Goal: Task Accomplishment & Management: Complete application form

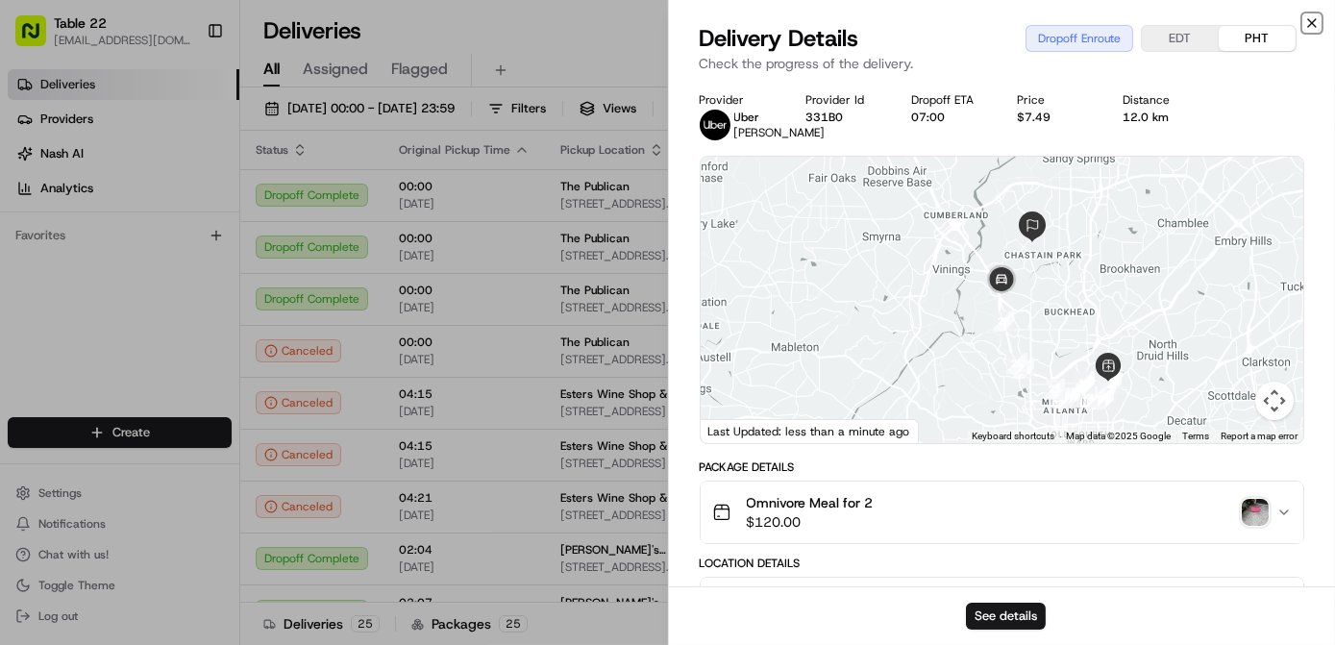
click at [1314, 19] on icon "button" at bounding box center [1311, 22] width 15 height 15
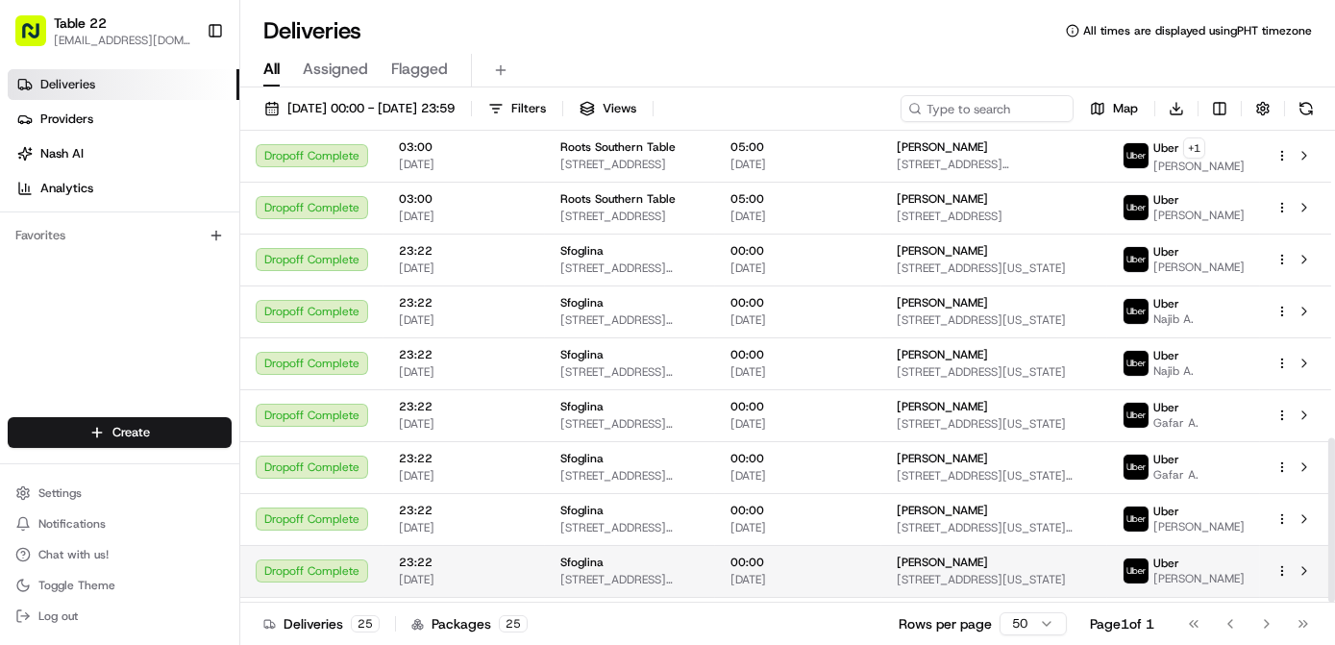
scroll to position [878, 0]
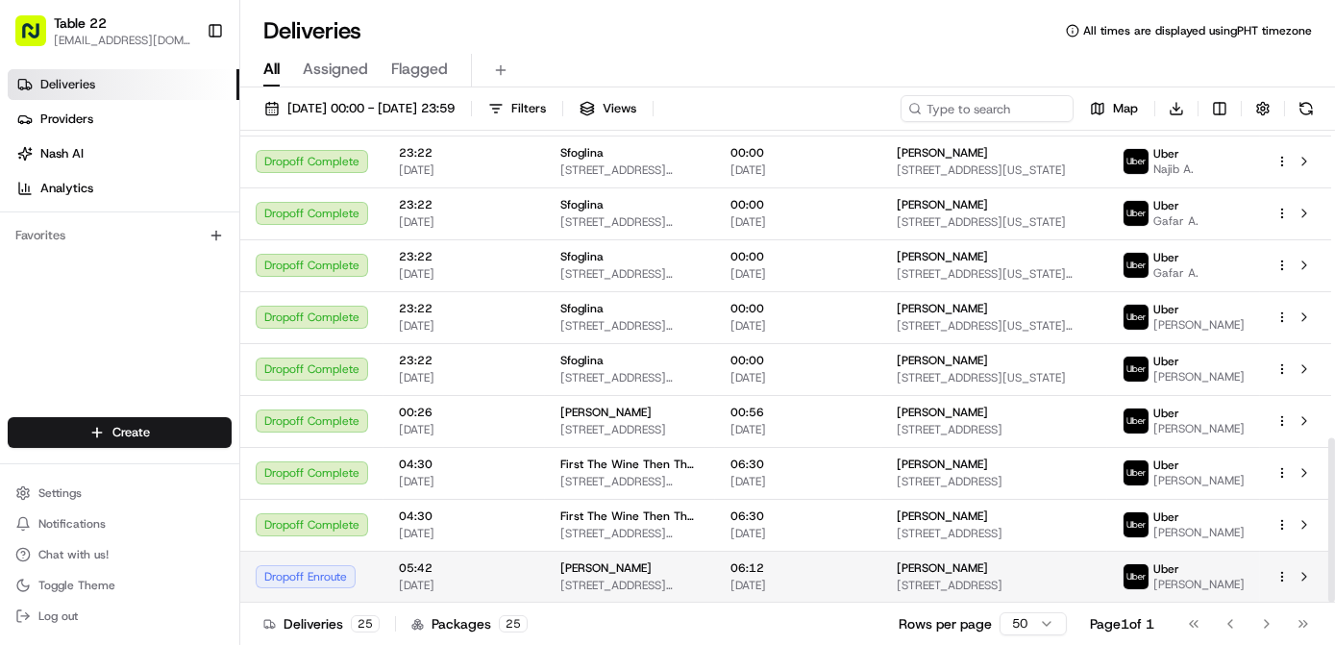
click at [827, 582] on span "[DATE]" at bounding box center [798, 585] width 136 height 15
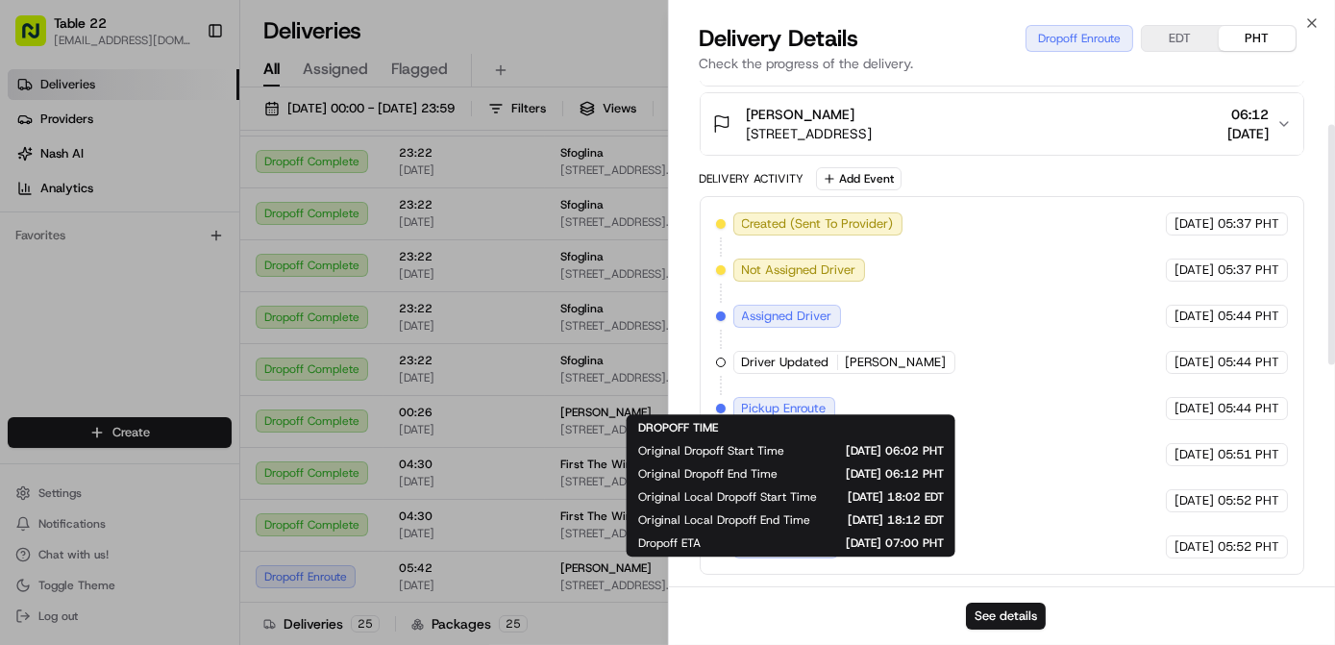
scroll to position [37, 0]
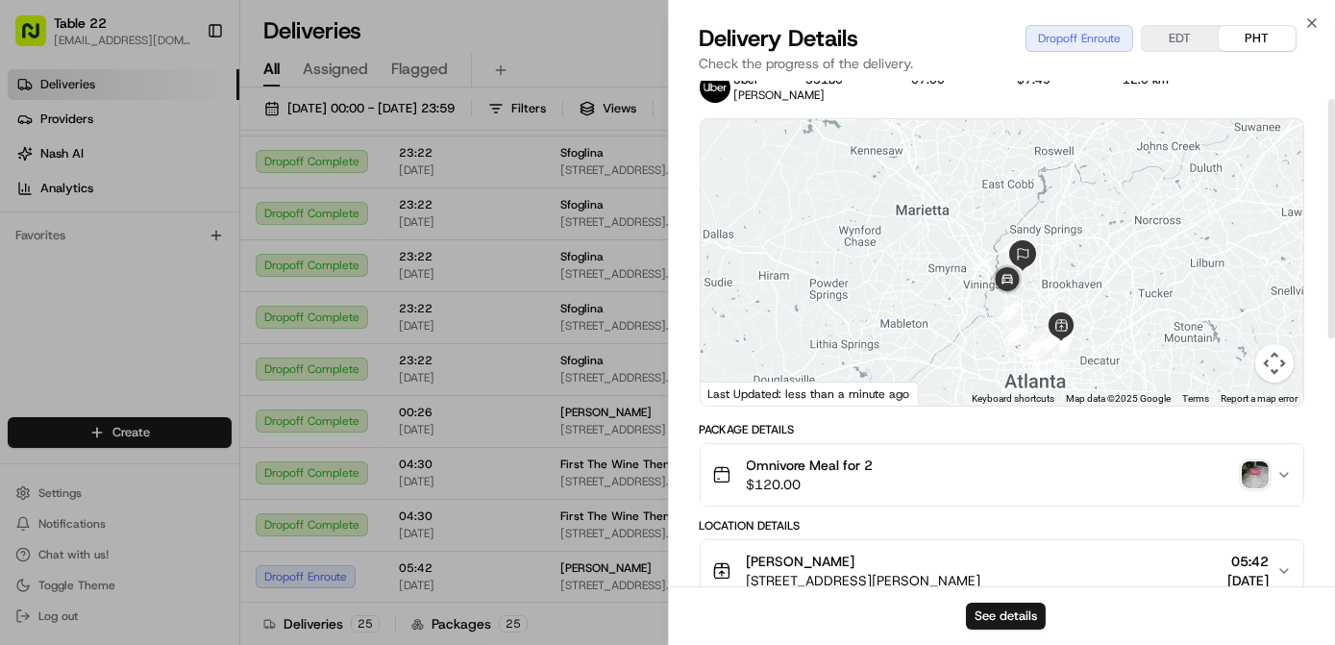
click at [1253, 485] on img "button" at bounding box center [1255, 474] width 27 height 27
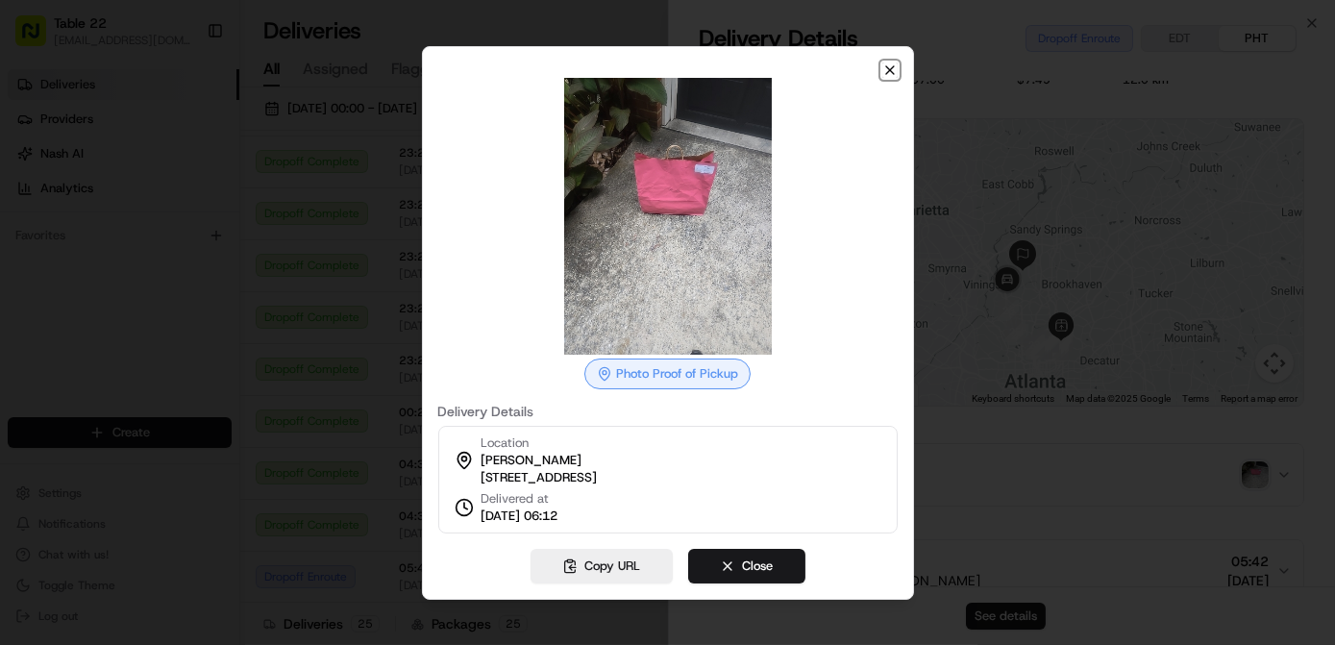
click at [895, 63] on icon "button" at bounding box center [889, 69] width 15 height 15
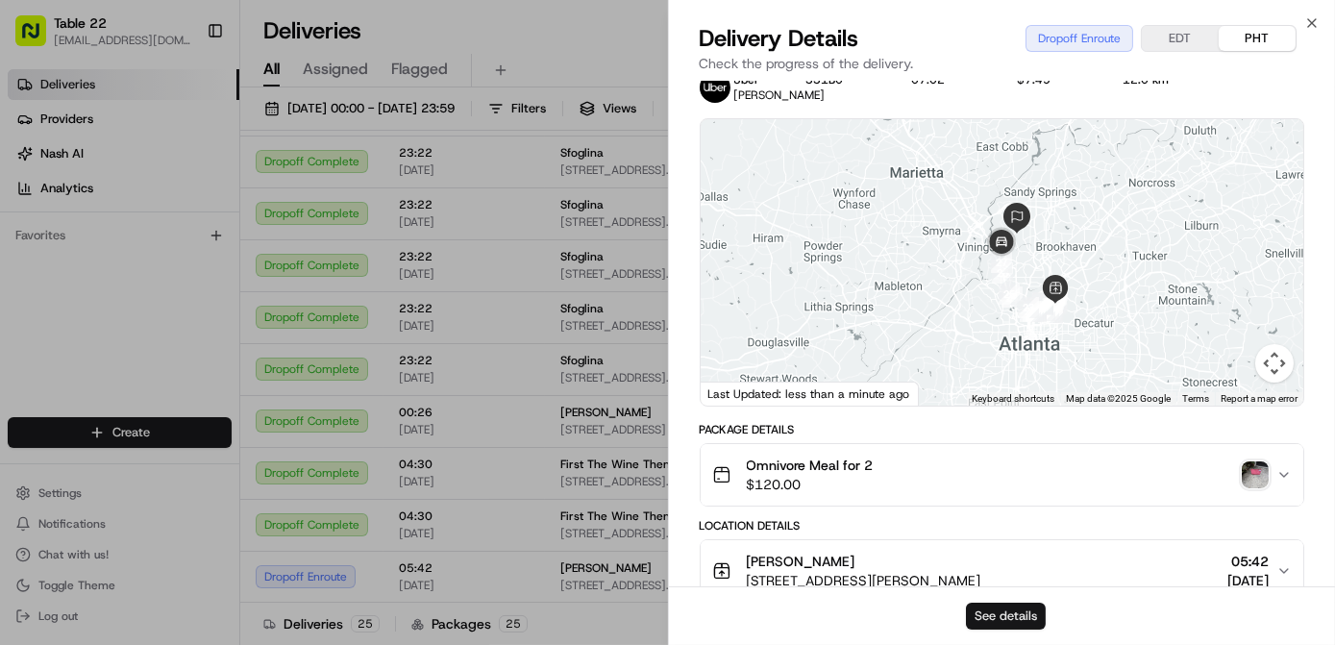
click at [1029, 628] on button "See details" at bounding box center [1006, 616] width 80 height 27
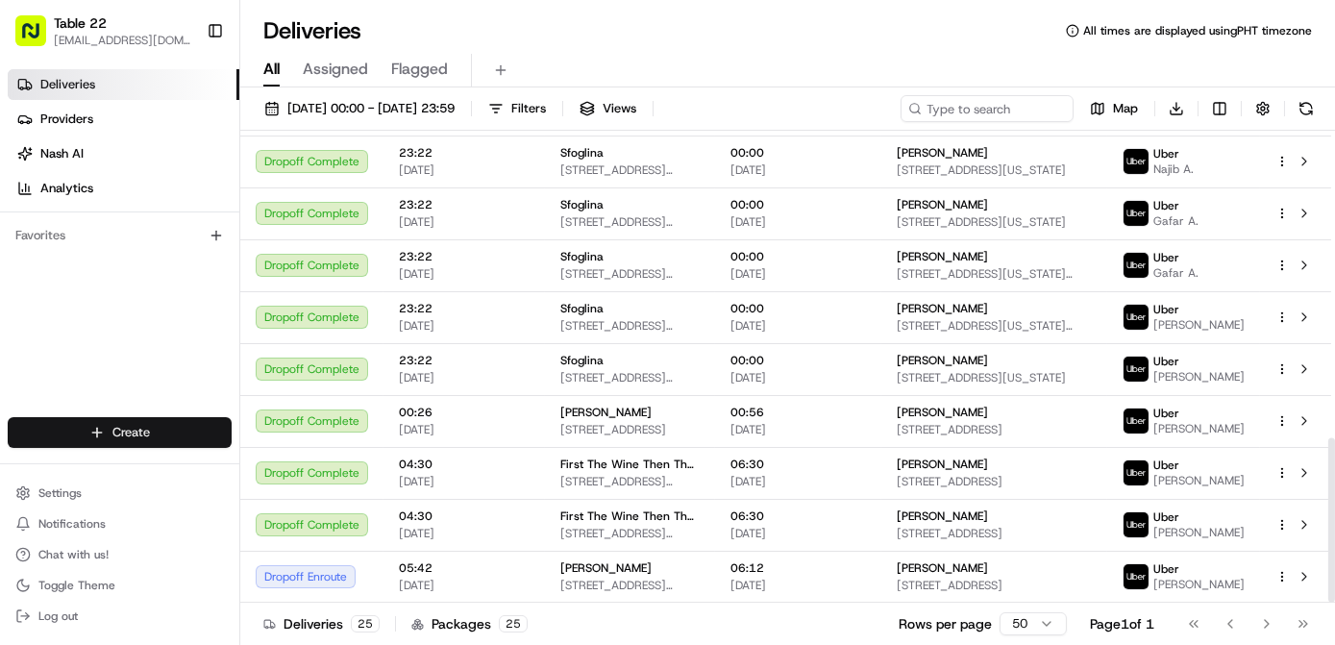
click at [166, 440] on html "Table 22 [EMAIL_ADDRESS][DOMAIN_NAME] Toggle Sidebar Deliveries Providers [PERS…" at bounding box center [667, 322] width 1335 height 645
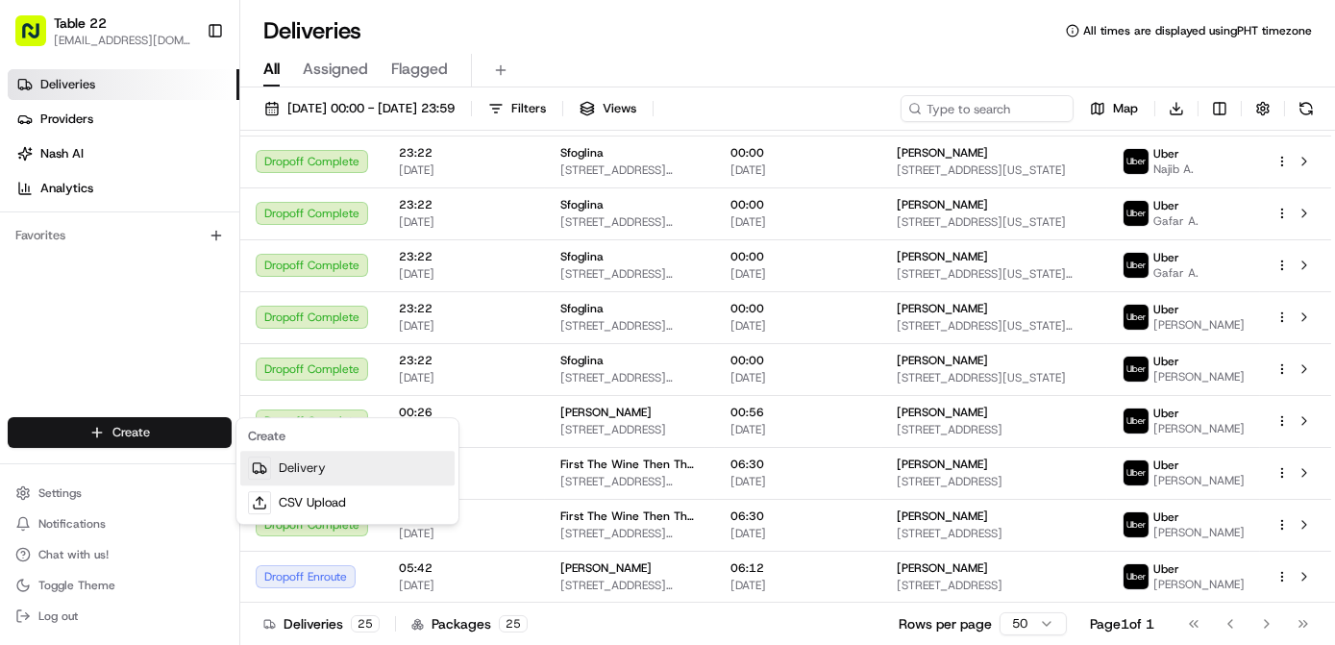
click at [338, 469] on link "Delivery" at bounding box center [347, 468] width 214 height 35
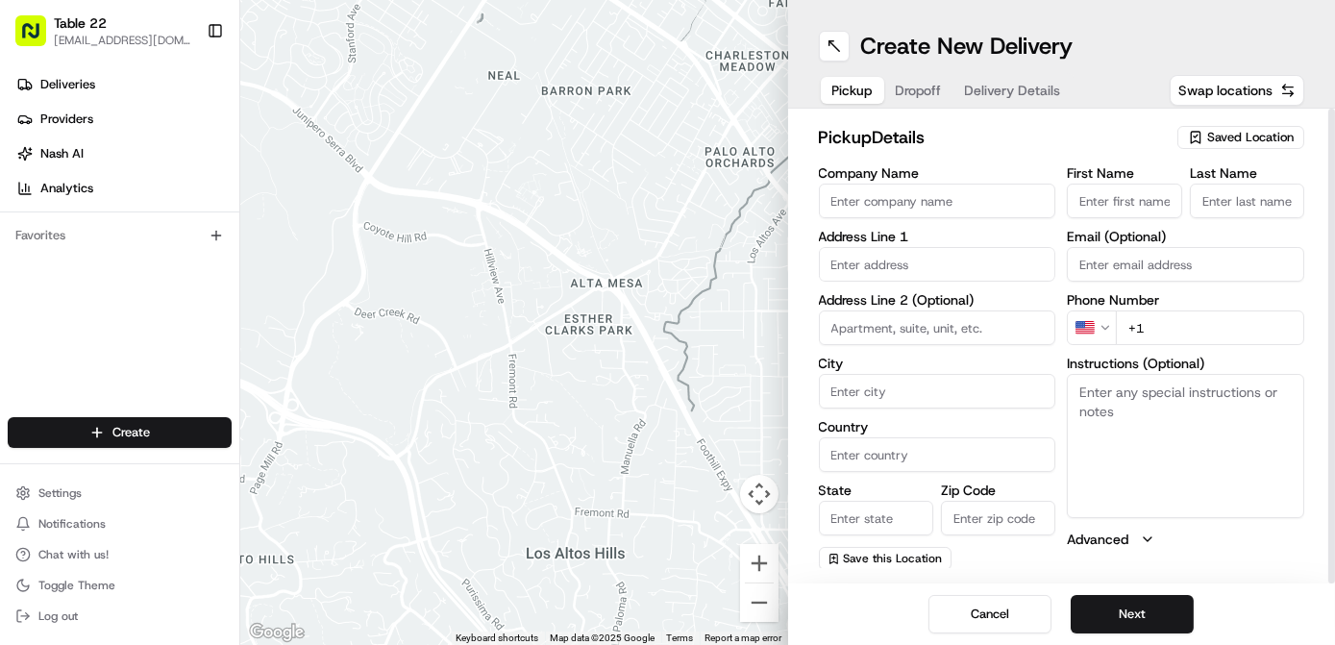
click at [1240, 135] on span "Saved Location" at bounding box center [1250, 137] width 86 height 17
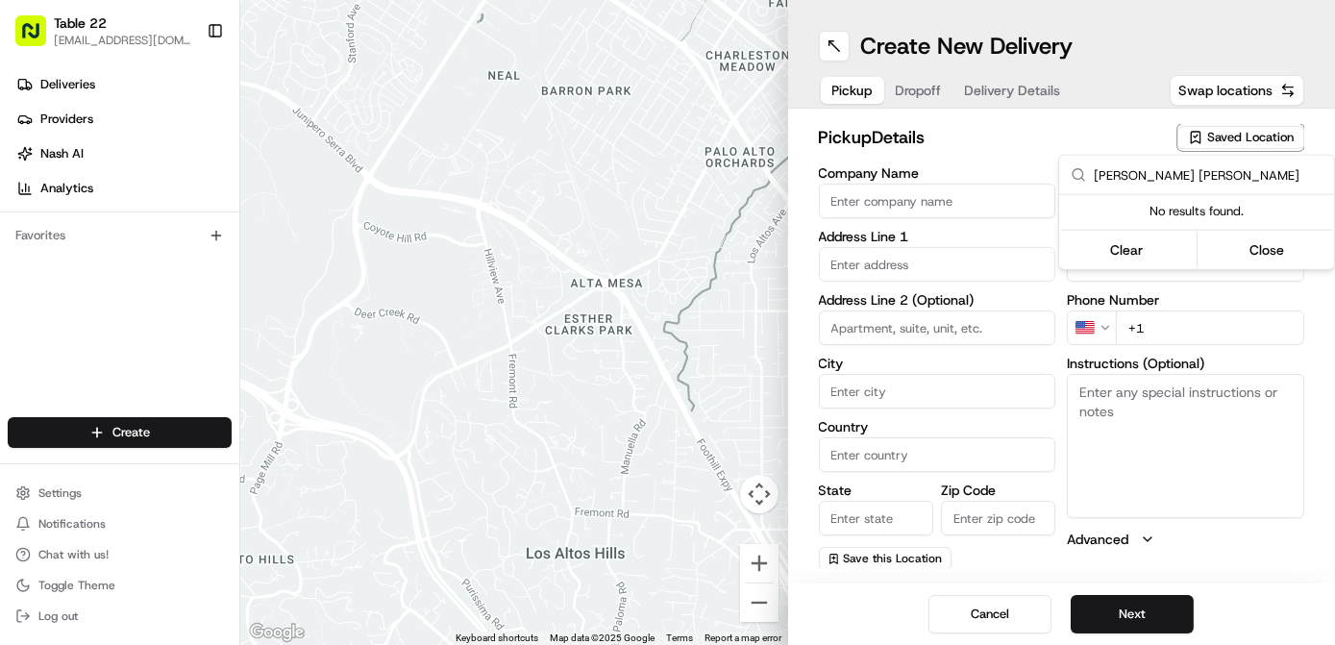
type input "[PERSON_NAME] [PERSON_NAME]"
click at [878, 187] on html "Table 22 [EMAIL_ADDRESS][DOMAIN_NAME] Toggle Sidebar Deliveries Providers [PERS…" at bounding box center [667, 322] width 1335 height 645
click at [884, 215] on input "Company Name" at bounding box center [937, 201] width 237 height 35
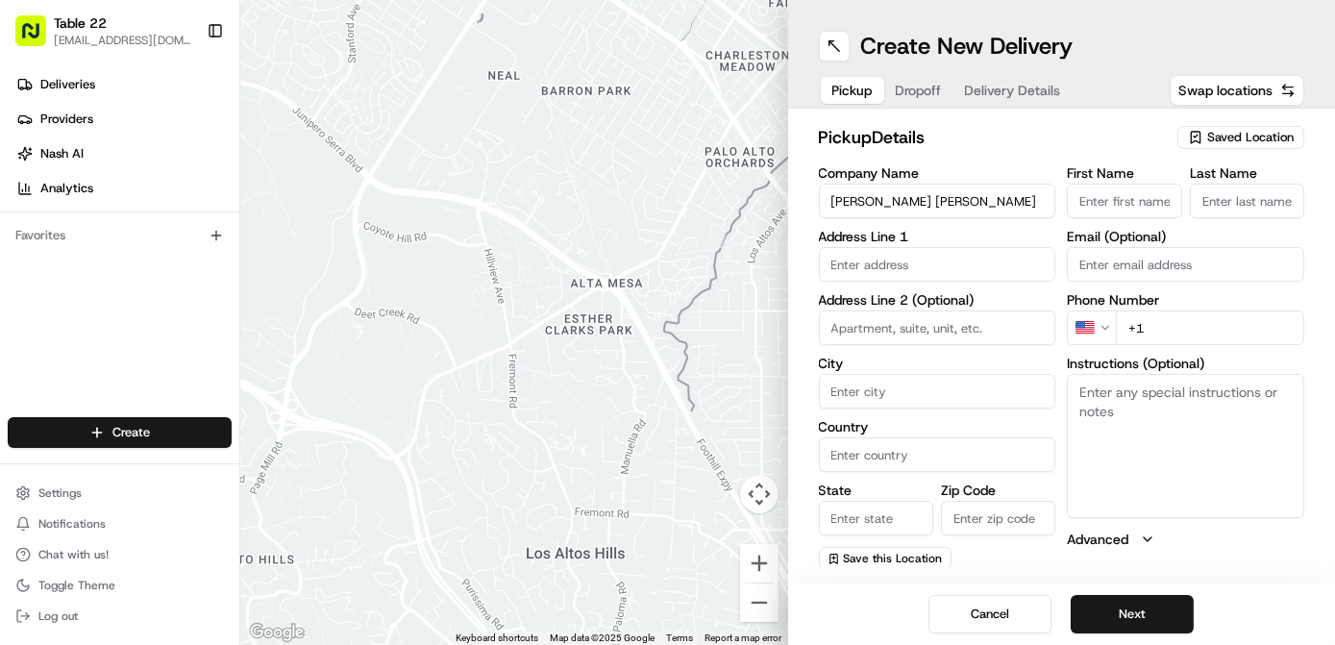
type input "[PERSON_NAME] [PERSON_NAME]"
click at [906, 263] on input "text" at bounding box center [937, 264] width 237 height 35
paste input "[STREET_ADDRESS][US_STATE]"
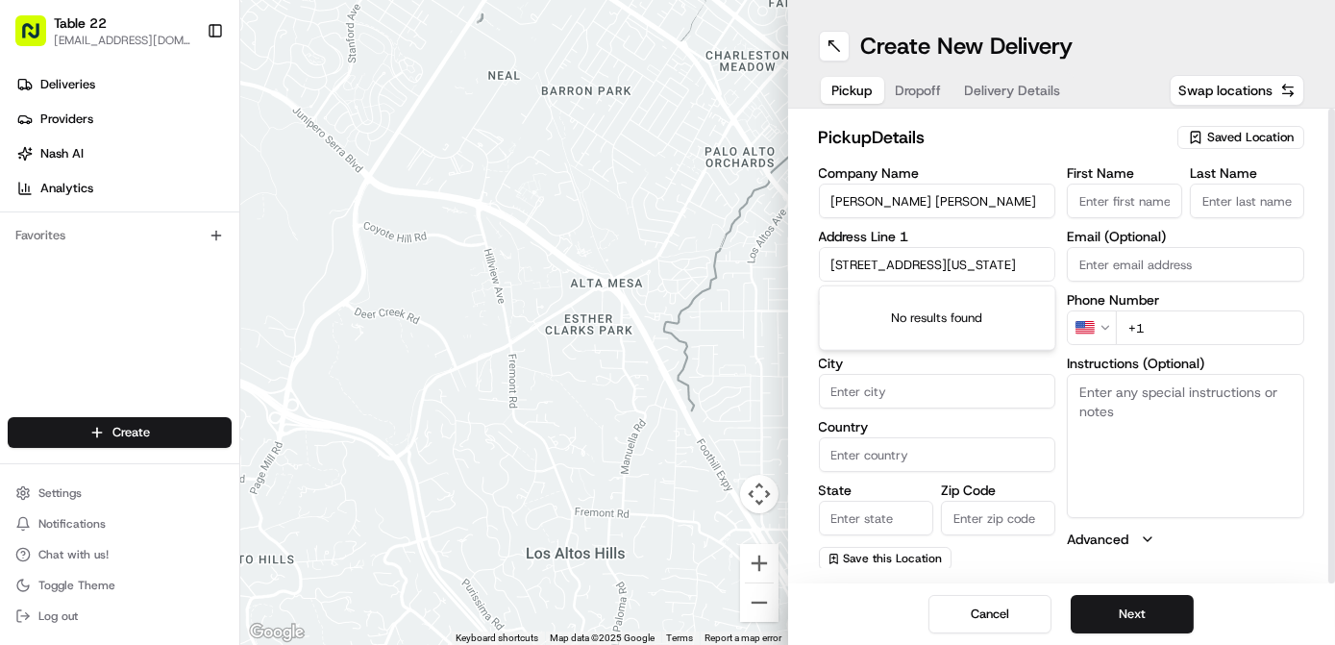
scroll to position [0, 105]
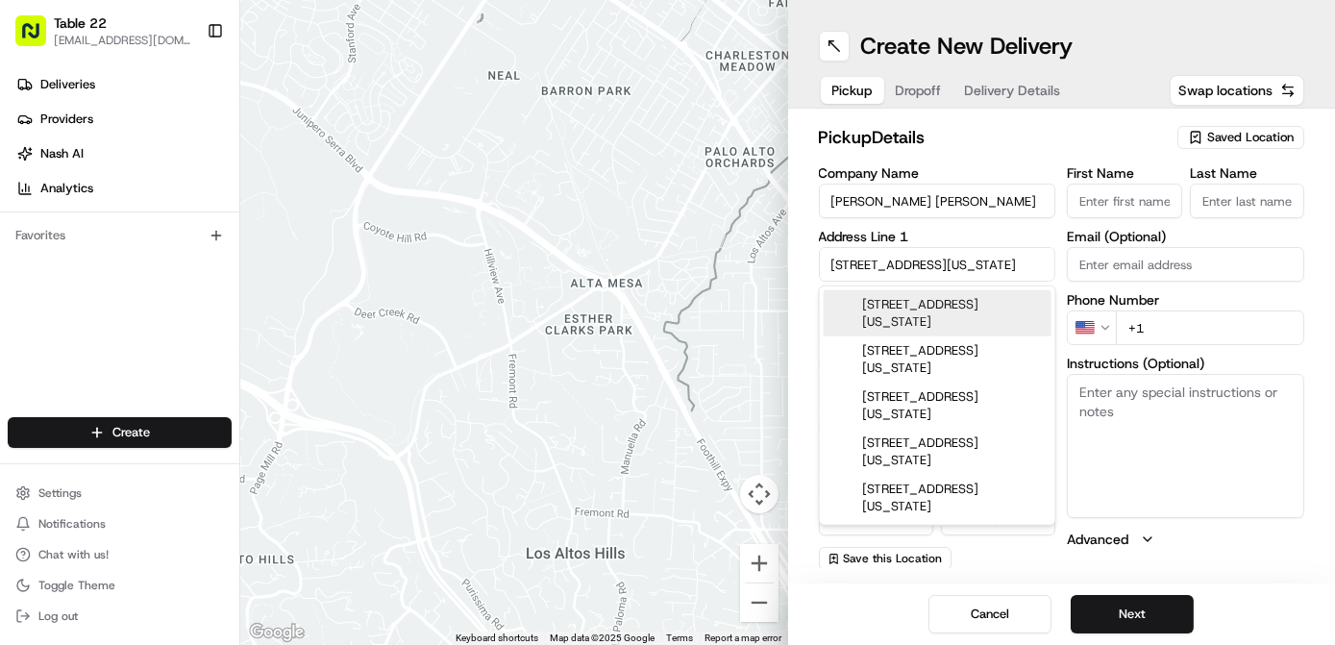
click at [946, 319] on div "[STREET_ADDRESS][US_STATE]" at bounding box center [938, 313] width 228 height 46
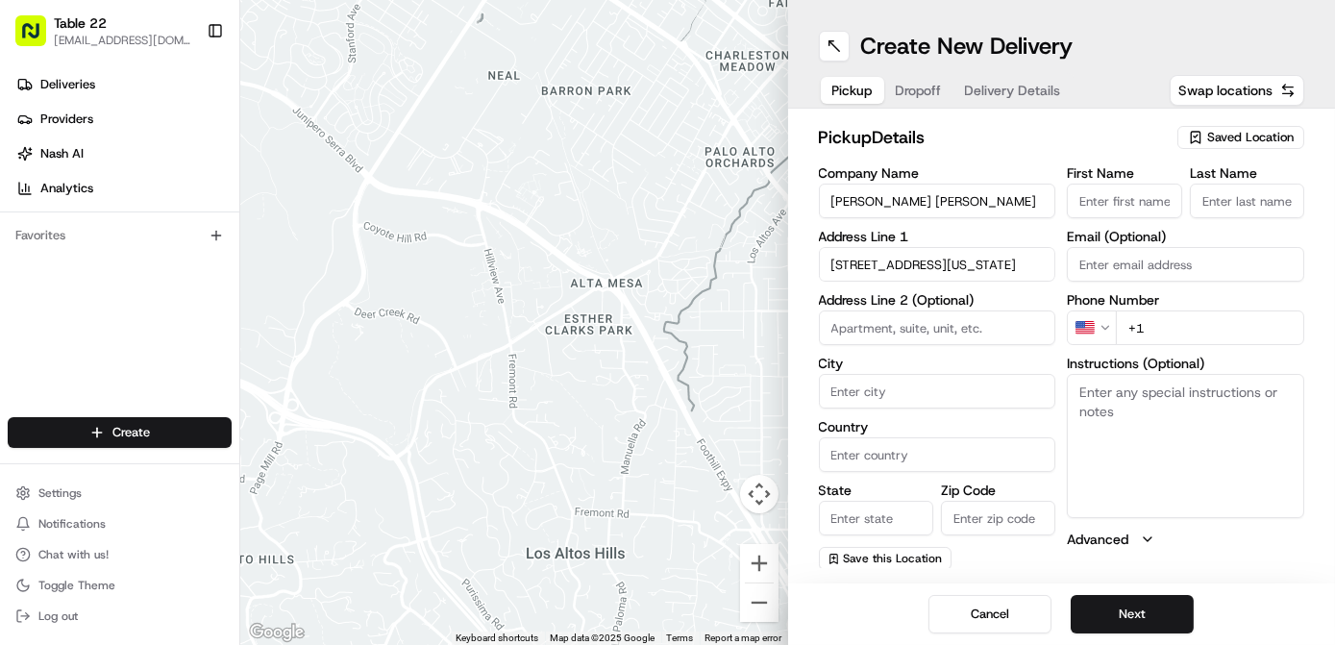
type input "[STREET_ADDRESS]"
type input "[GEOGRAPHIC_DATA]"
type input "GA"
type input "30308"
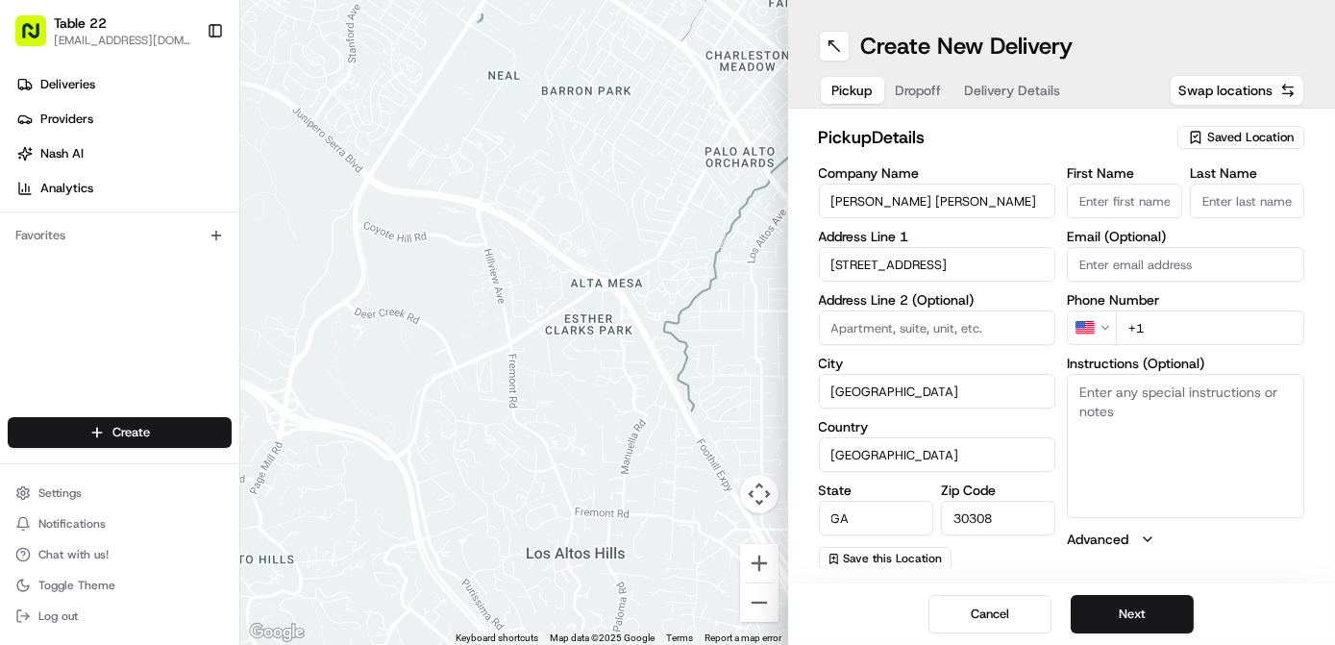
type input "[STREET_ADDRESS]"
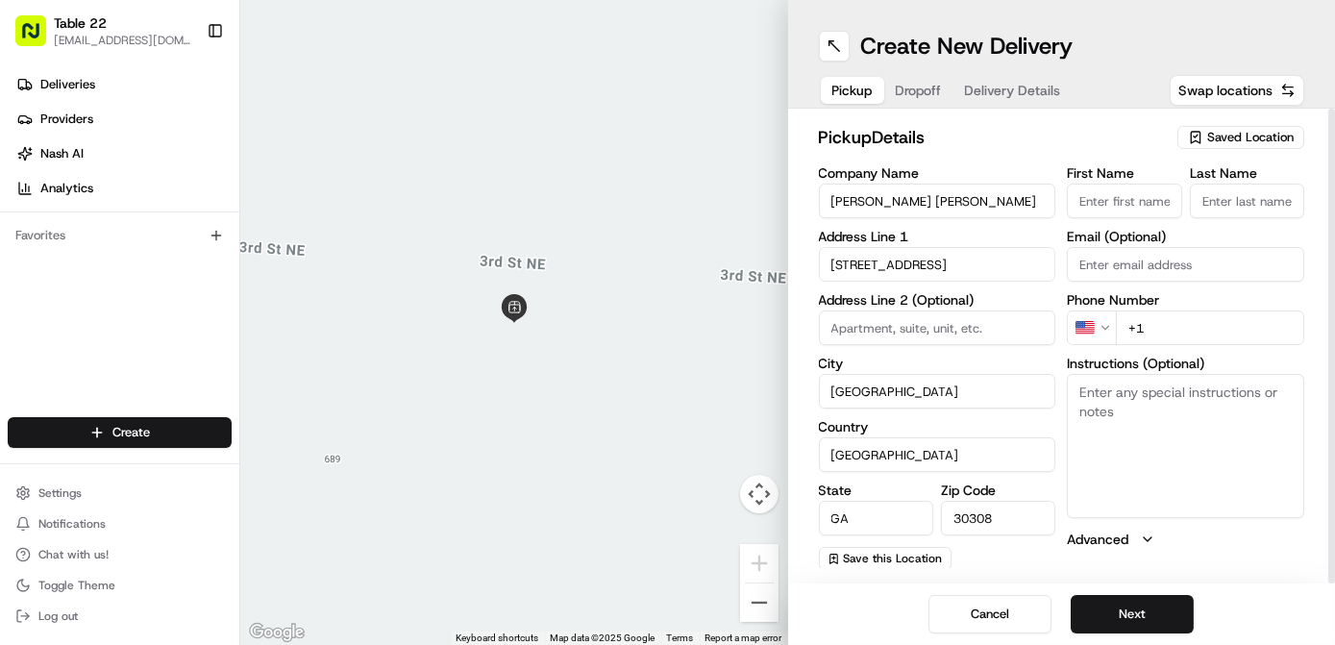
click at [1181, 319] on input "+1" at bounding box center [1210, 327] width 188 height 35
paste input "[PHONE_NUMBER]"
type input "[PHONE_NUMBER]"
click at [1150, 411] on textarea "Instructions (Optional)" at bounding box center [1185, 446] width 237 height 144
paste textarea "Tell the restaurant you're picking up the TABLE22 DELIVERY. Please pick up the …"
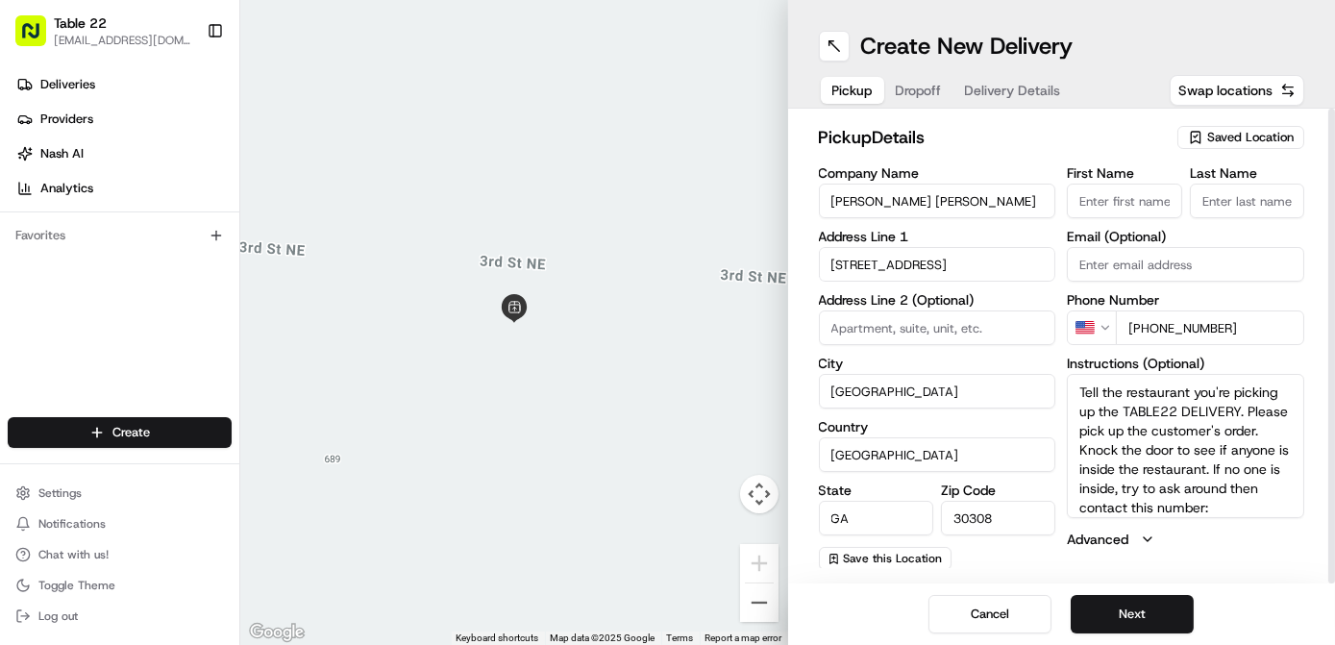
scroll to position [17, 0]
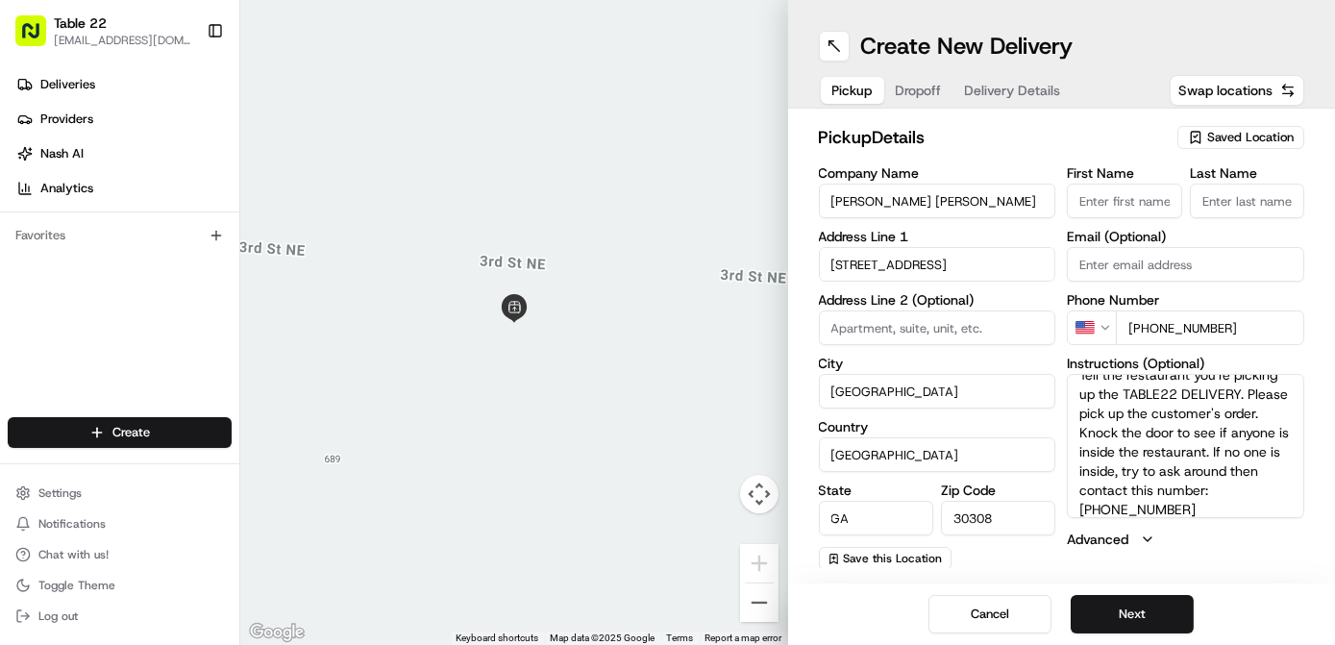
type textarea "Tell the restaurant you're picking up the TABLE22 DELIVERY. Please pick up the …"
click at [911, 559] on span "Save this Location" at bounding box center [893, 558] width 99 height 15
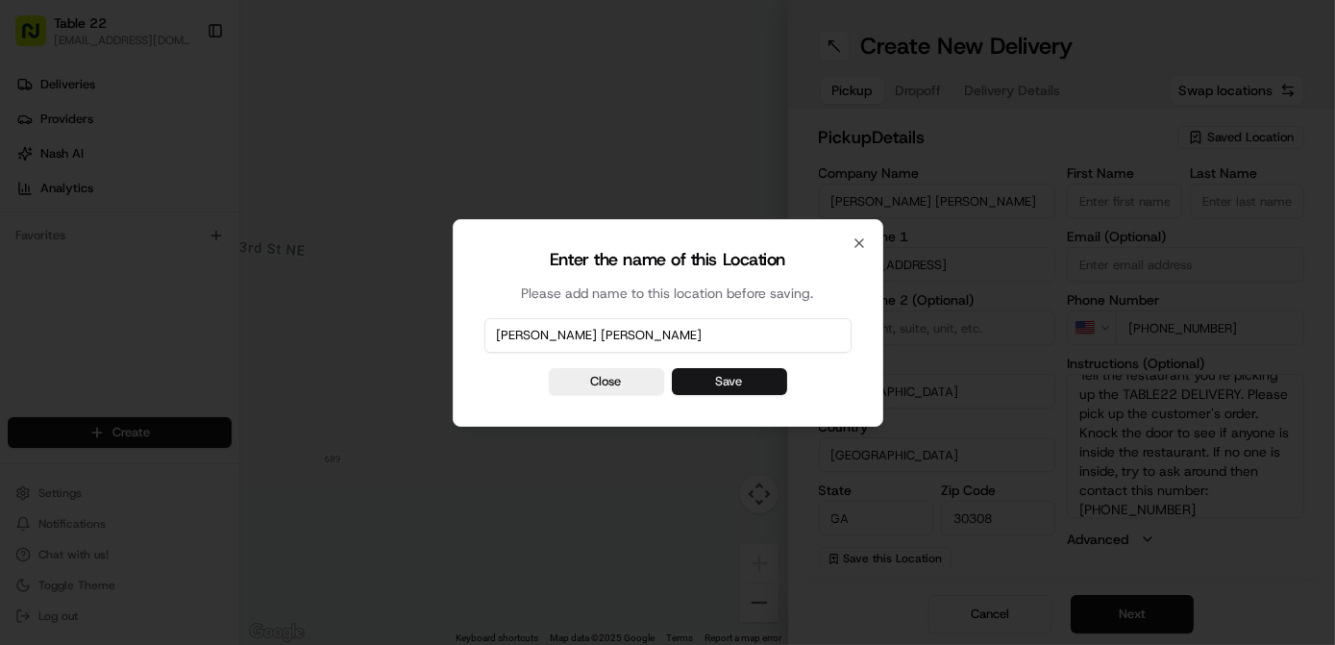
click at [745, 383] on button "Save" at bounding box center [729, 381] width 115 height 27
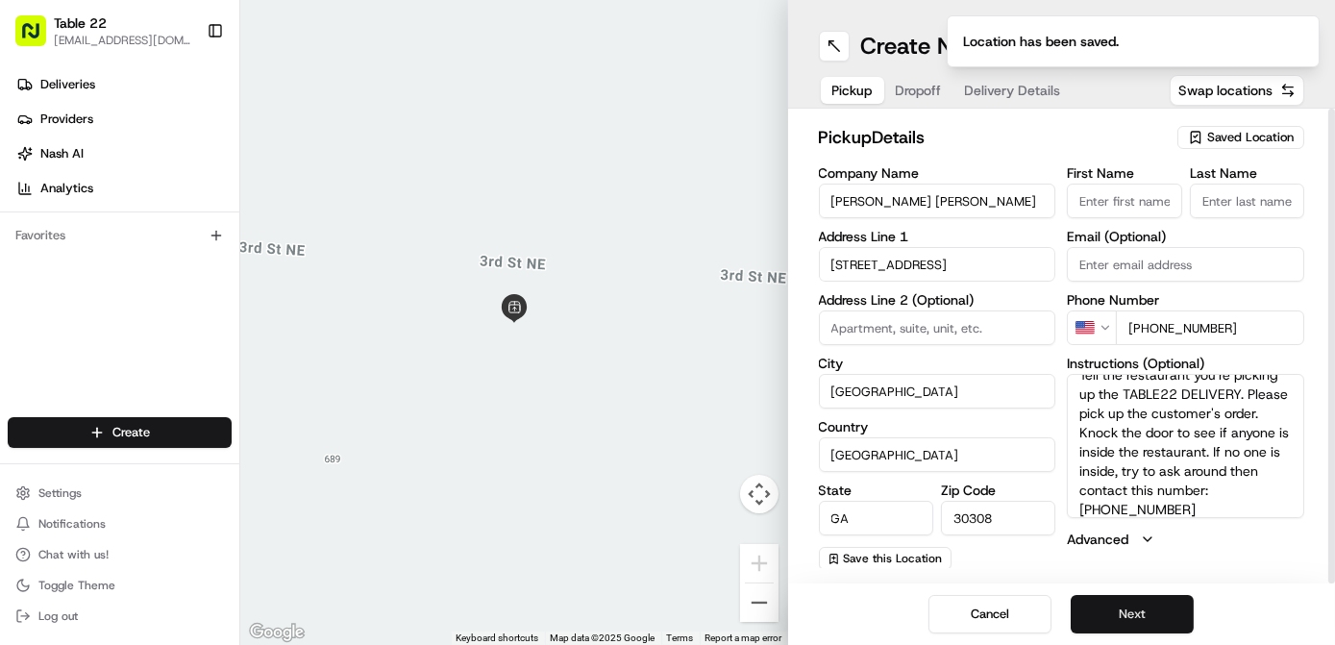
click at [1132, 619] on button "Next" at bounding box center [1132, 614] width 123 height 38
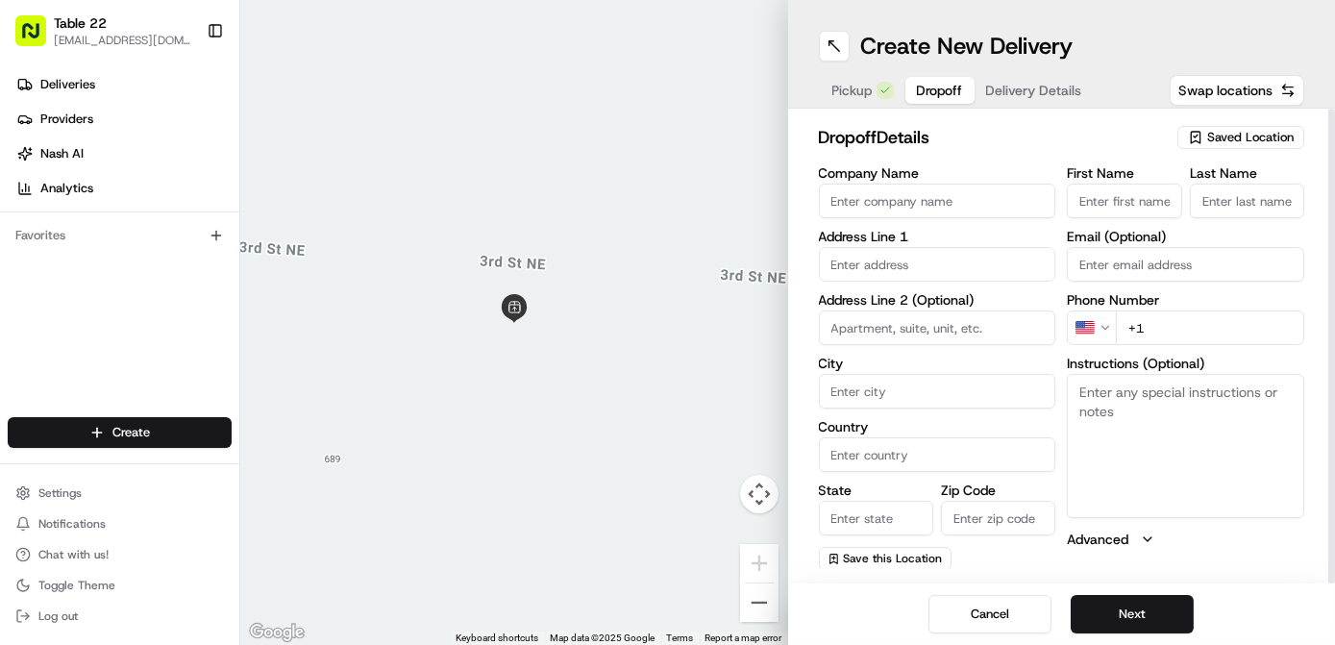
click at [972, 199] on input "Company Name" at bounding box center [937, 201] width 237 height 35
click at [1117, 190] on input "First Name" at bounding box center [1124, 201] width 114 height 35
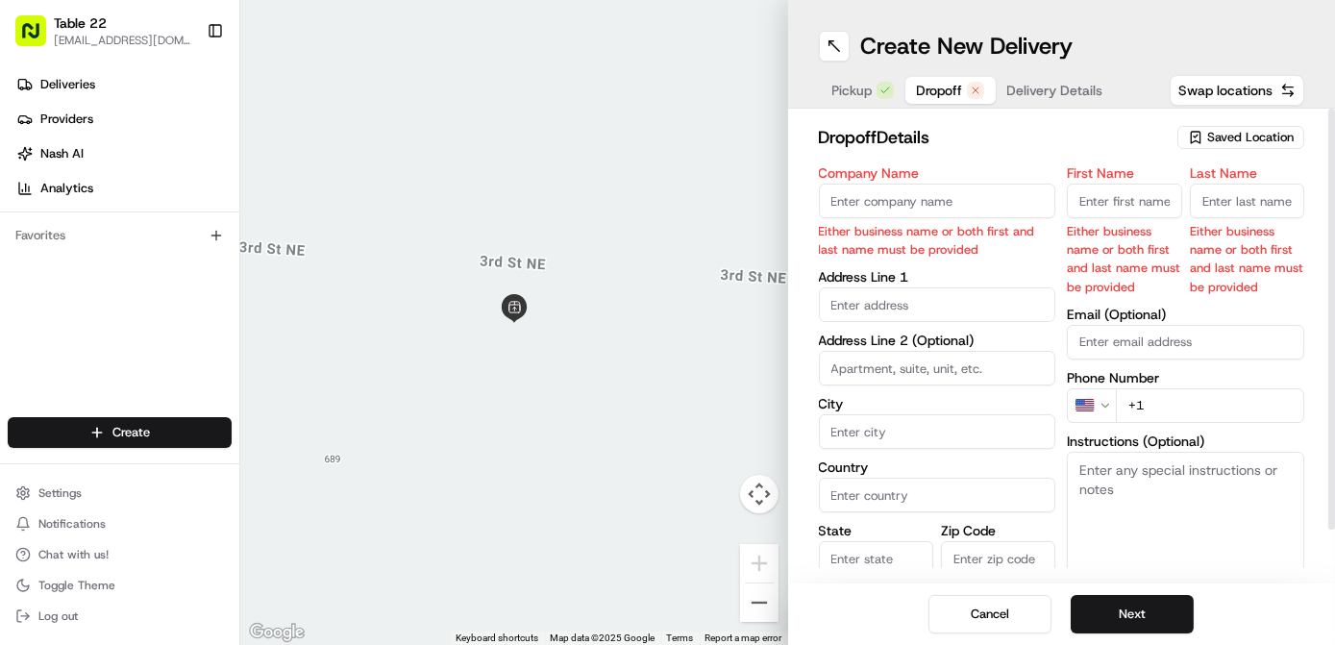
paste input "[PERSON_NAME]"
click at [1129, 198] on input "[PERSON_NAME]" at bounding box center [1124, 201] width 114 height 35
type input "[PERSON_NAME]"
click at [1237, 196] on input "Last Name" at bounding box center [1247, 201] width 114 height 35
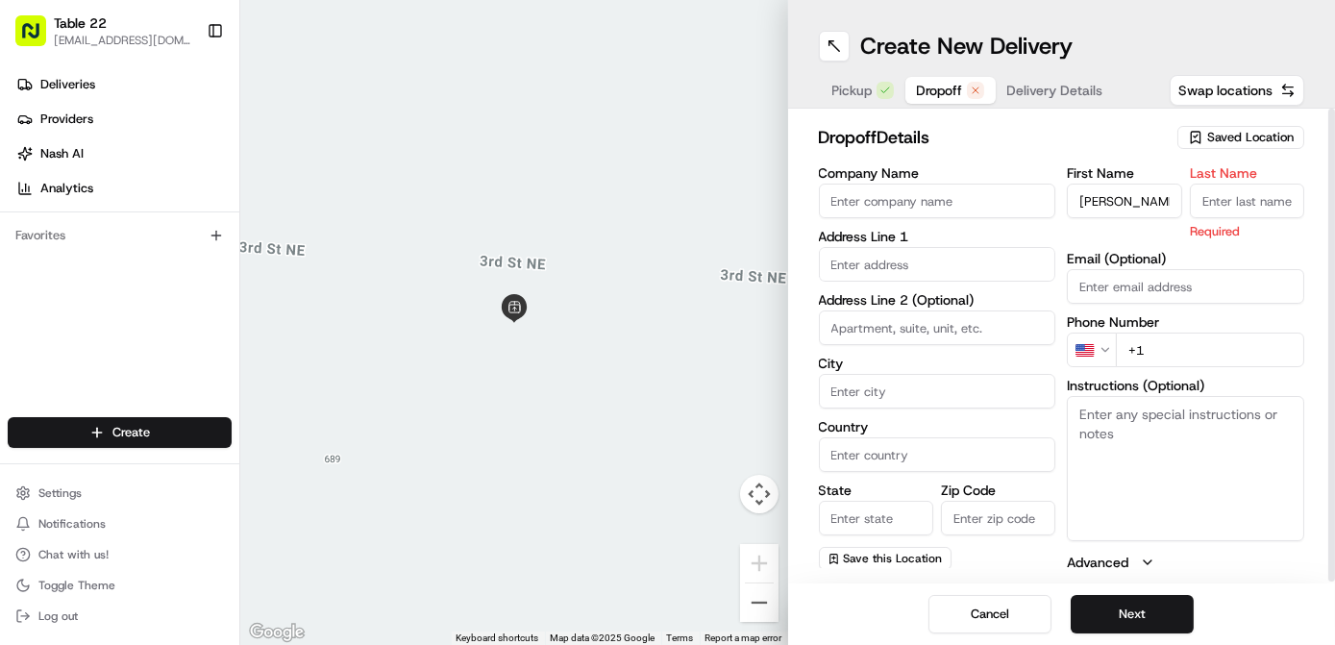
paste input "Ryder"
type input "Ryder"
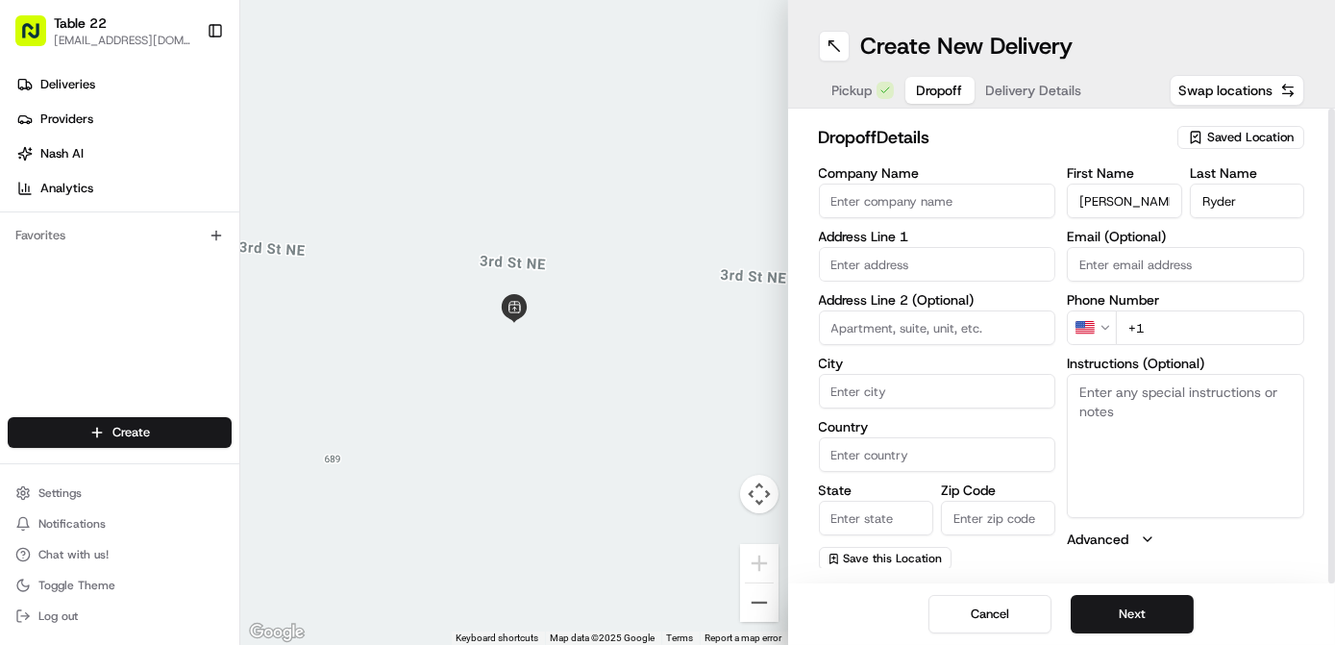
click at [1115, 207] on input "[PERSON_NAME]" at bounding box center [1124, 201] width 114 height 35
type input "[PERSON_NAME]"
click at [1180, 316] on input "+1" at bounding box center [1210, 327] width 188 height 35
paste input "[PHONE_NUMBER]"
type input "[PHONE_NUMBER]"
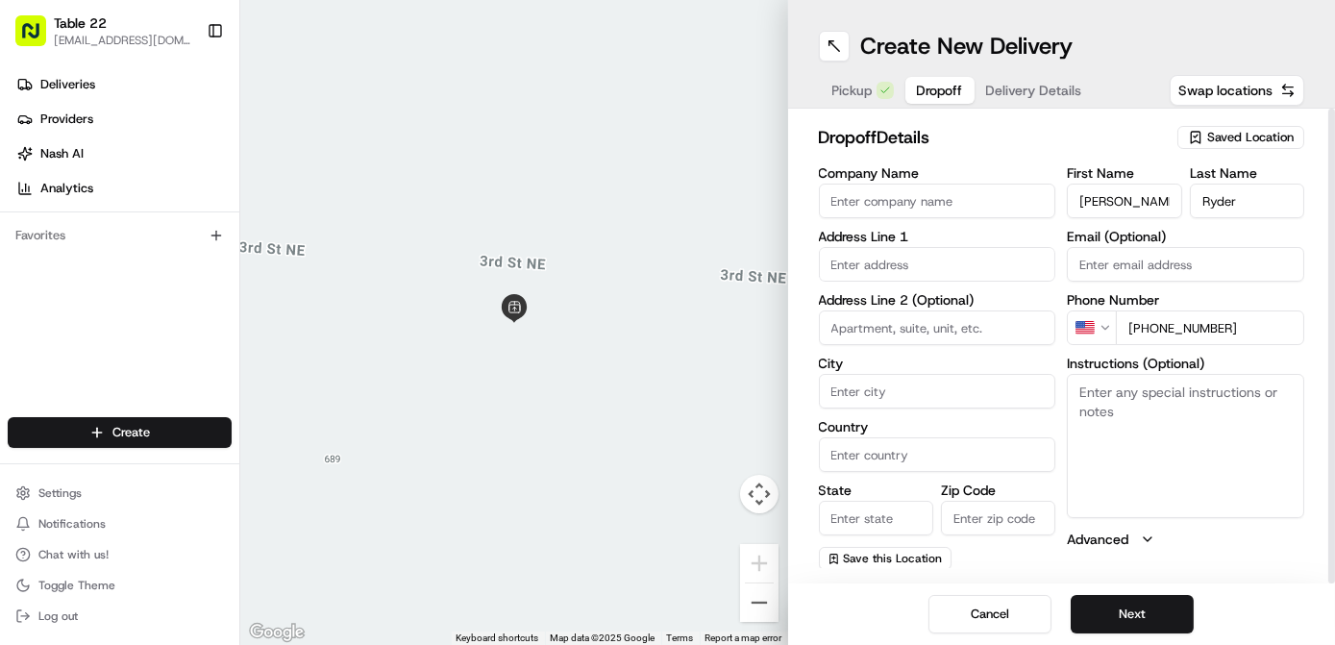
click at [914, 259] on input "text" at bounding box center [937, 264] width 237 height 35
paste input "[STREET_ADDRESS][PERSON_NAME][US_STATE]"
click at [913, 311] on div "[STREET_ADDRESS][PERSON_NAME][US_STATE]" at bounding box center [938, 313] width 228 height 46
type input "[STREET_ADDRESS][PERSON_NAME]"
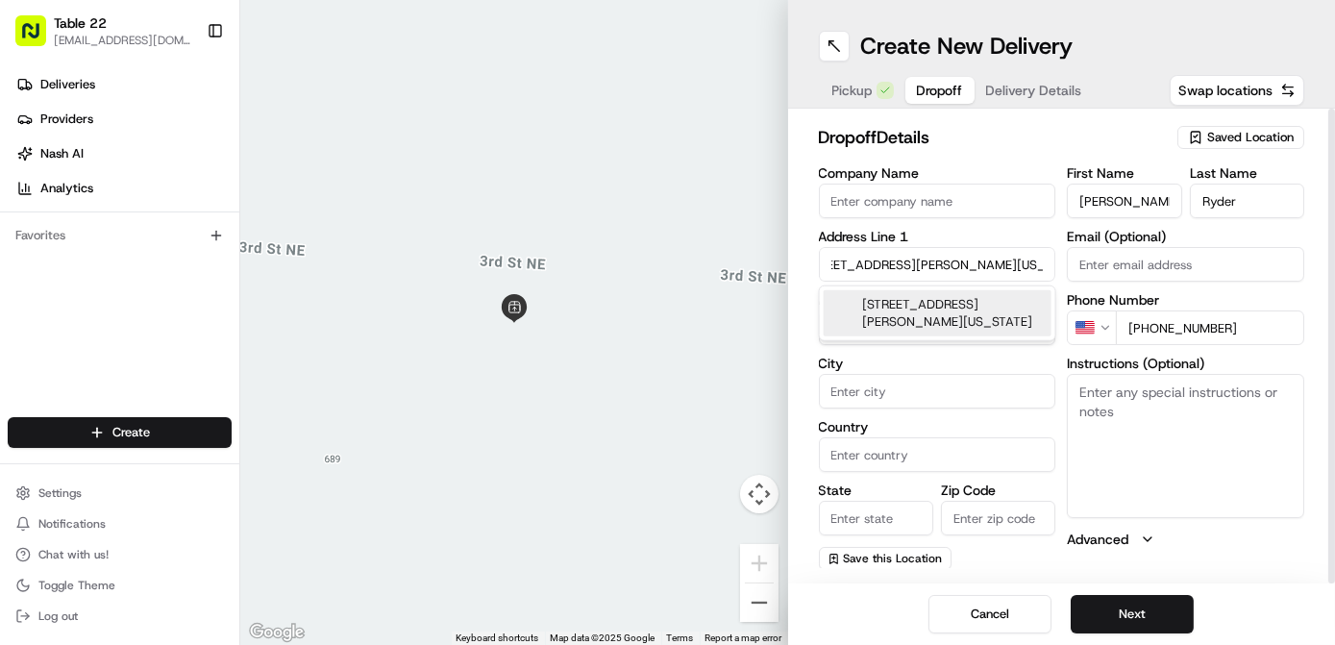
type input "[GEOGRAPHIC_DATA]"
type input "GA"
type input "30080"
type input "[STREET_ADDRESS][PERSON_NAME]"
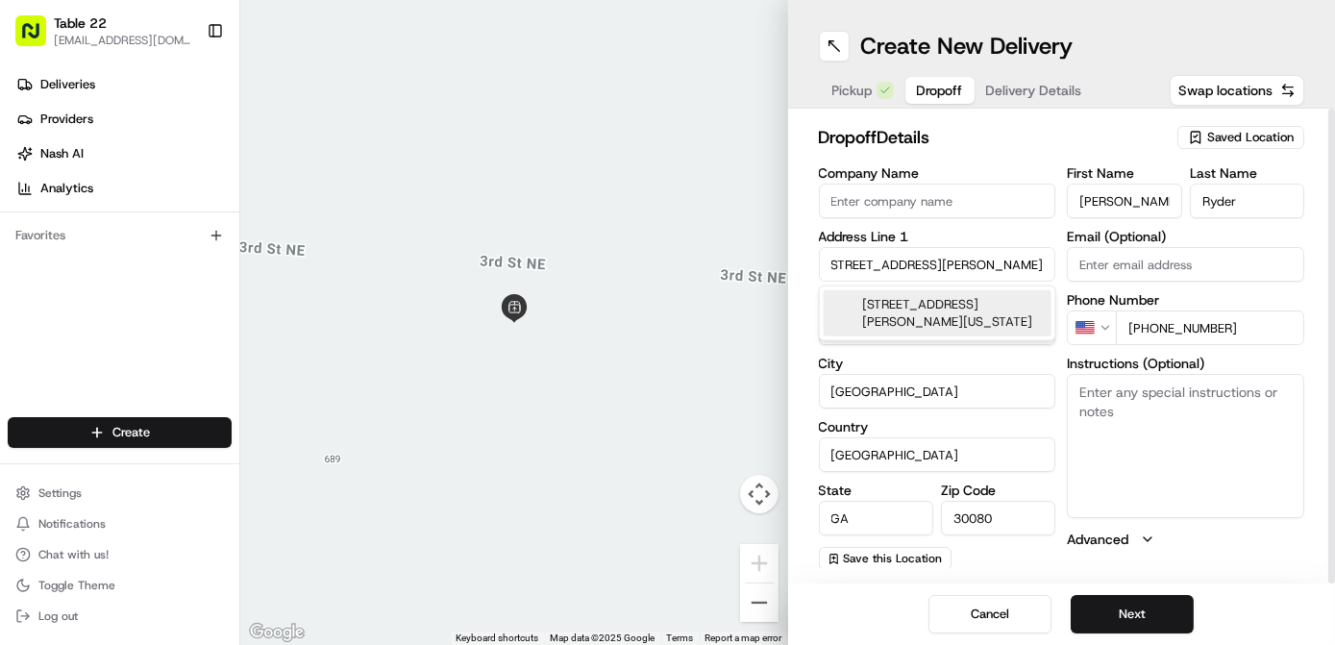
scroll to position [0, 0]
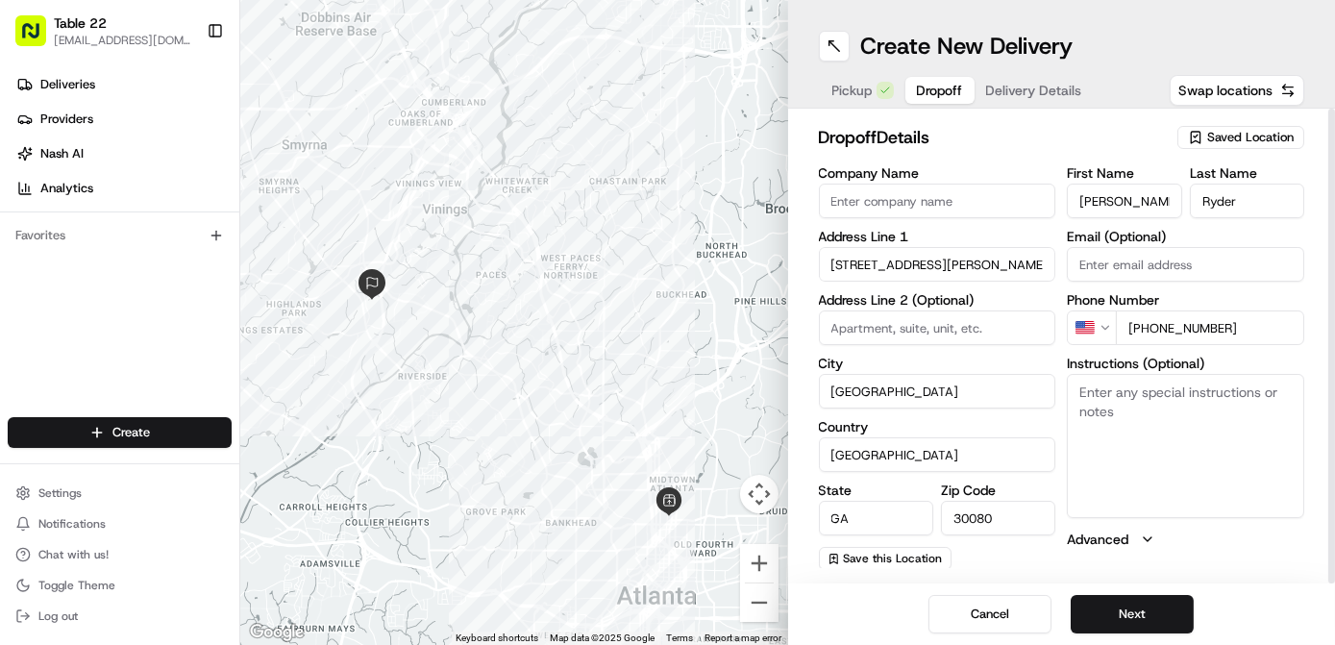
click at [1212, 441] on textarea "Instructions (Optional)" at bounding box center [1185, 446] width 237 height 144
type textarea "Knock. Ring the bell. I'm home"
click at [1118, 629] on button "Next" at bounding box center [1132, 614] width 123 height 38
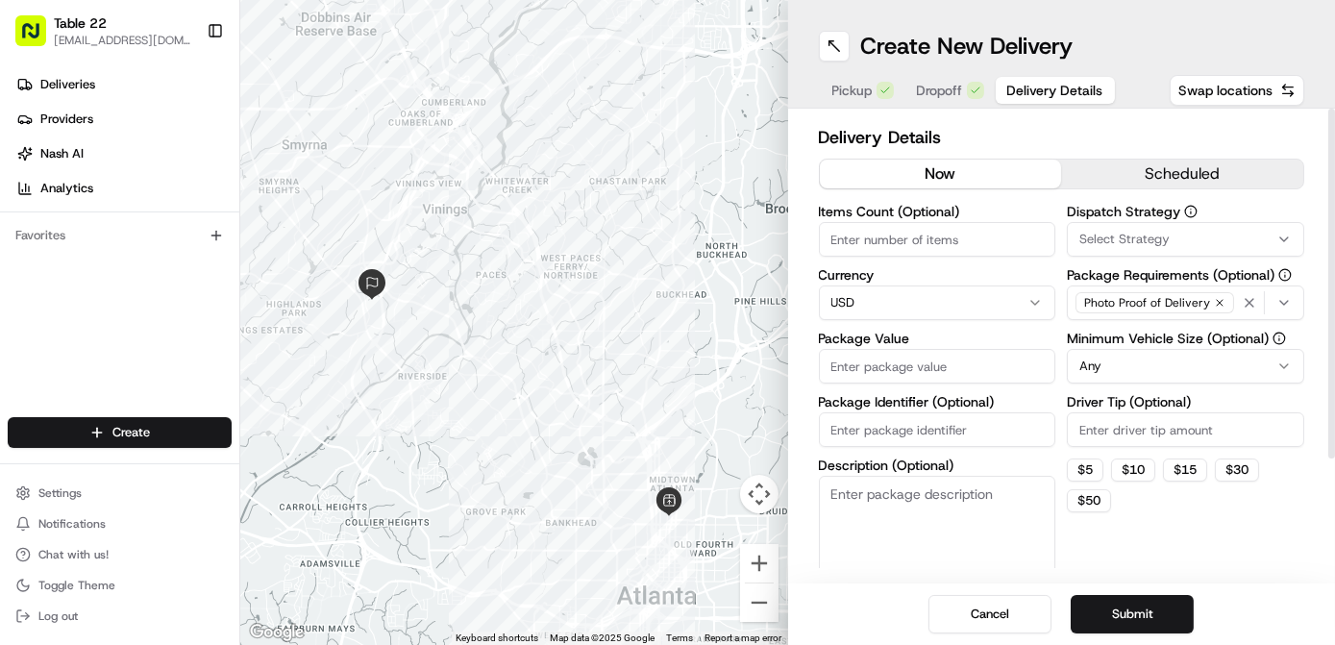
click at [1124, 222] on button "Select Strategy" at bounding box center [1185, 239] width 237 height 35
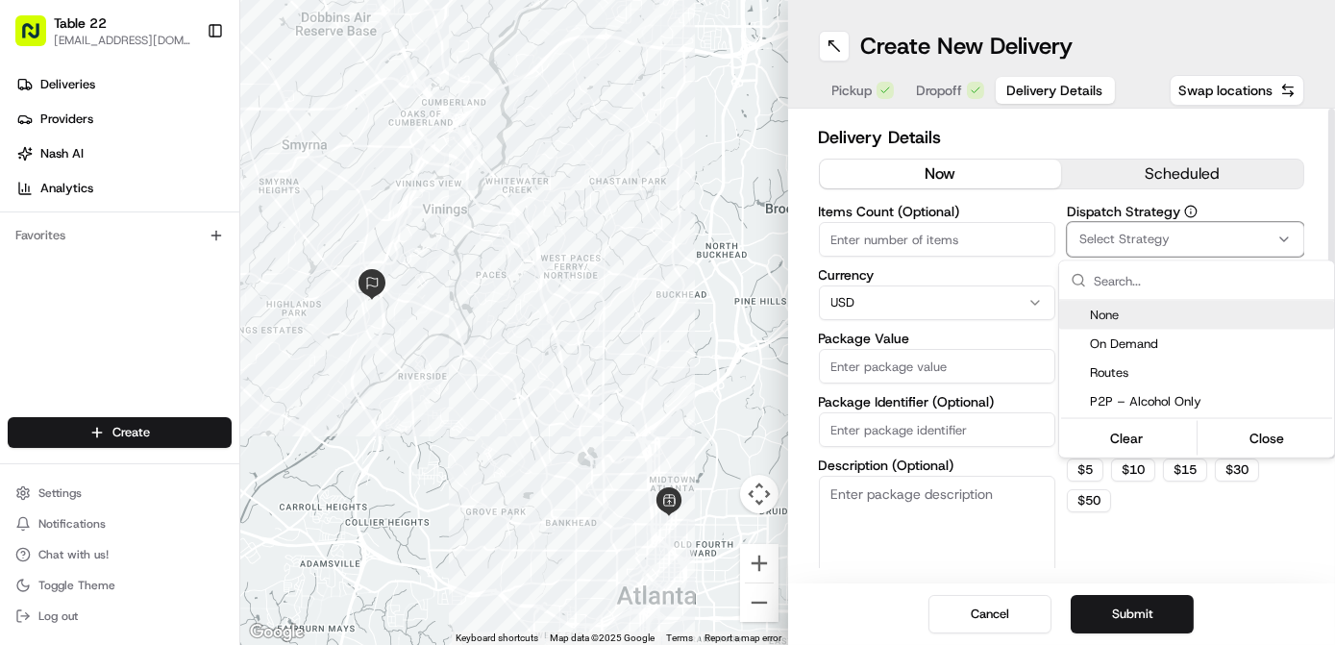
click at [1144, 336] on span "On Demand" at bounding box center [1208, 343] width 236 height 17
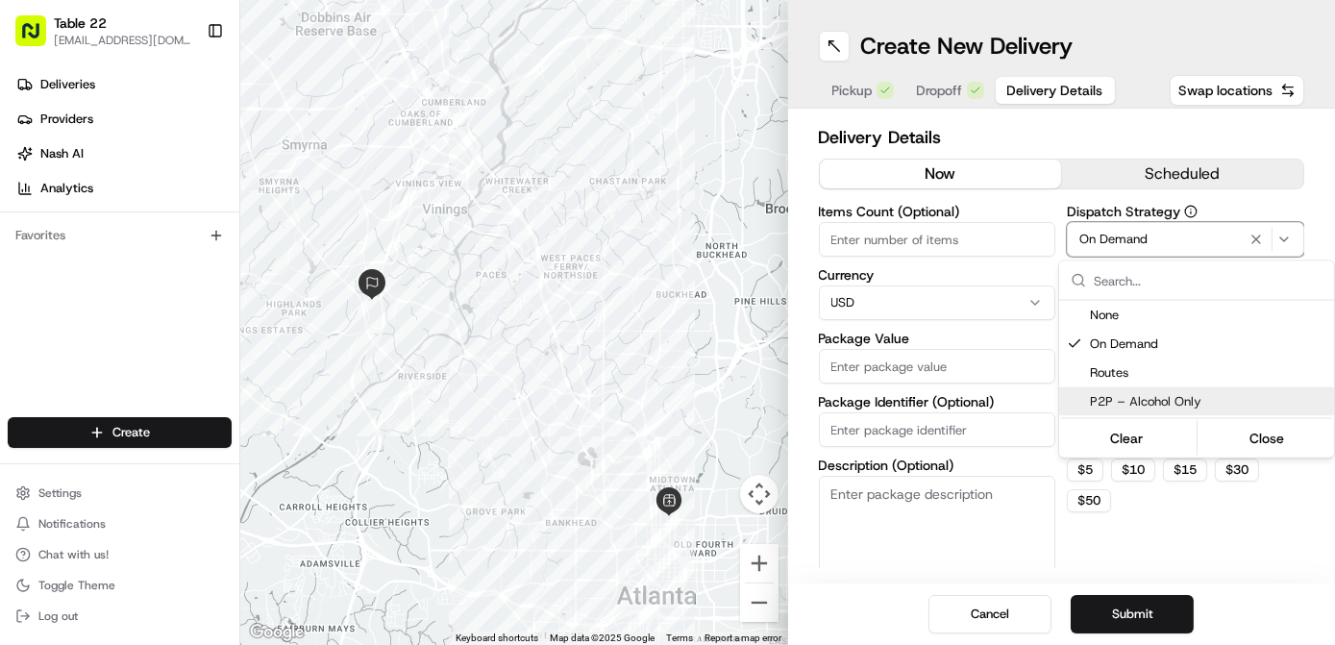
click at [1132, 519] on html "Table 22 [EMAIL_ADDRESS][DOMAIN_NAME] Toggle Sidebar Deliveries Providers [PERS…" at bounding box center [667, 322] width 1335 height 645
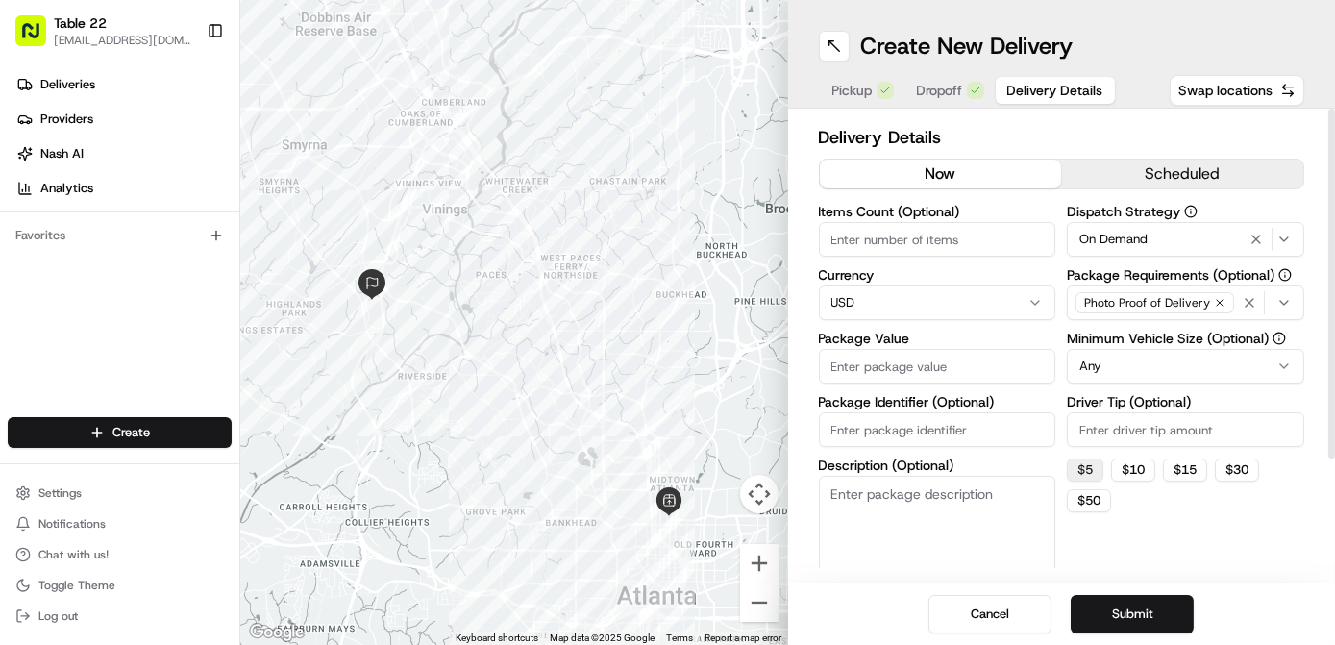
click at [1086, 470] on button "$ 5" at bounding box center [1085, 469] width 37 height 23
type input "5"
click at [1144, 360] on html "Table 22 [EMAIL_ADDRESS][DOMAIN_NAME] Toggle Sidebar Deliveries Providers [PERS…" at bounding box center [667, 322] width 1335 height 645
click at [1230, 308] on div "Photo Proof of Delivery" at bounding box center [1155, 302] width 166 height 29
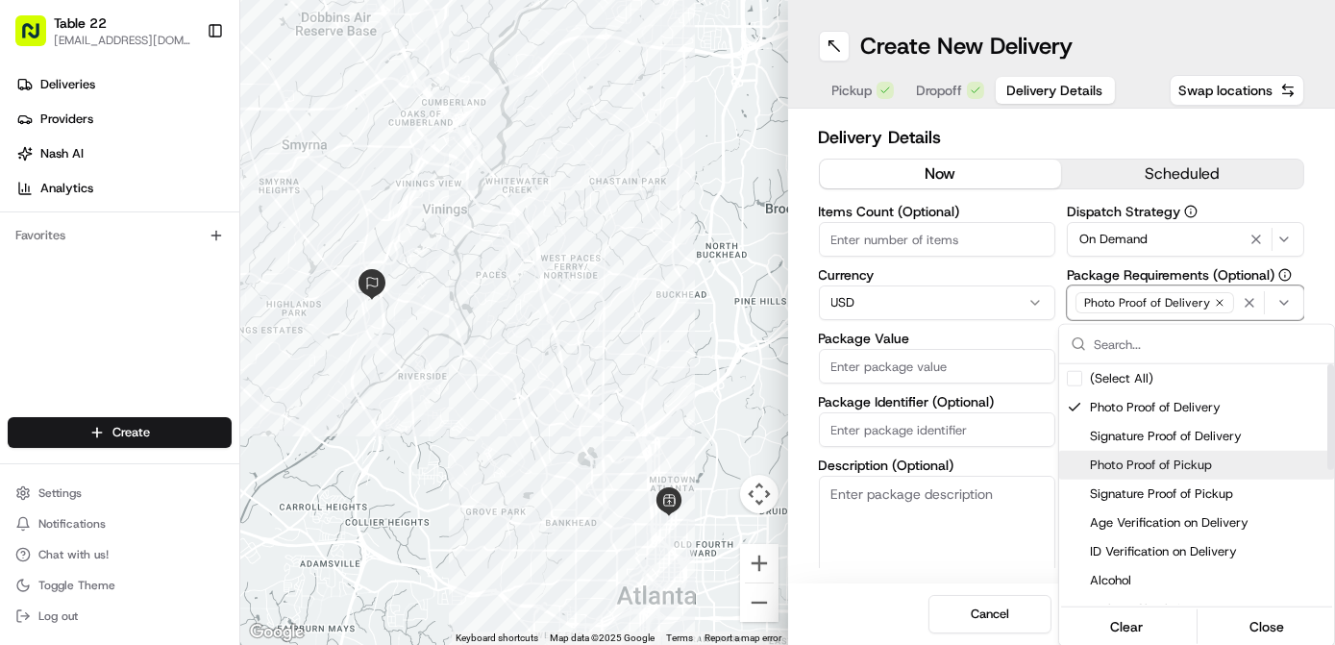
click at [1146, 459] on span "Photo Proof of Pickup" at bounding box center [1208, 464] width 236 height 17
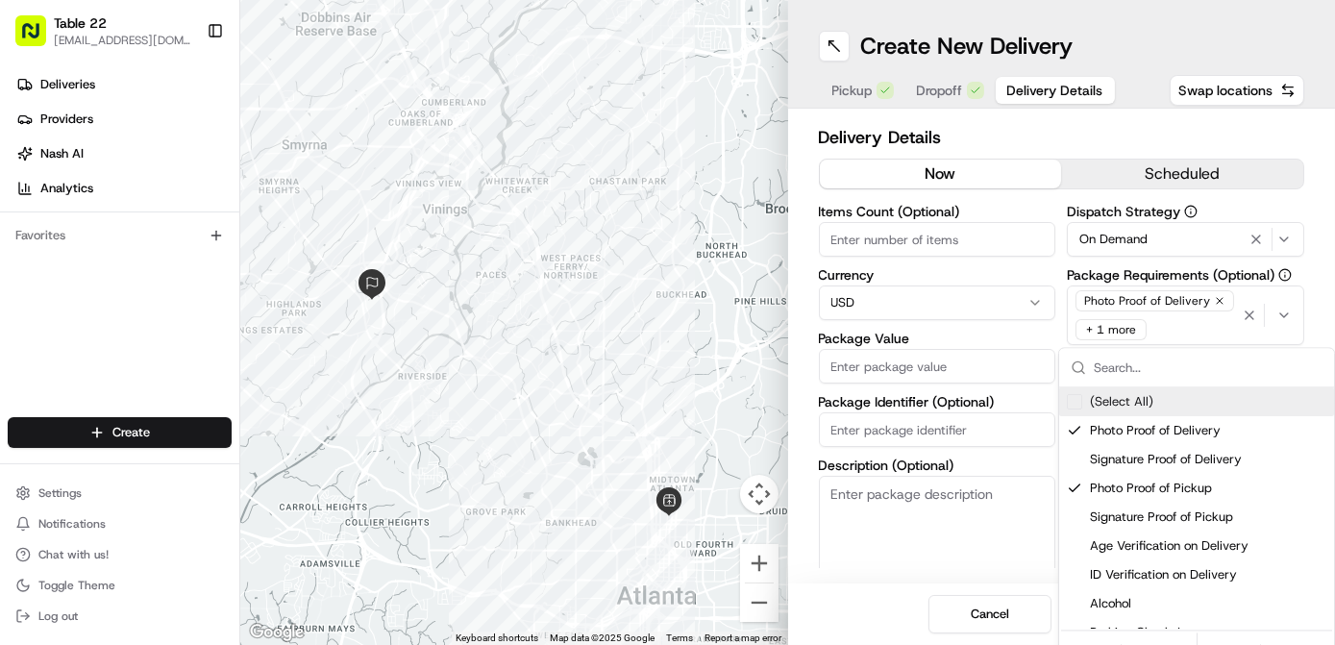
click at [884, 372] on html "Table 22 [EMAIL_ADDRESS][DOMAIN_NAME] Toggle Sidebar Deliveries Providers [PERS…" at bounding box center [667, 322] width 1335 height 645
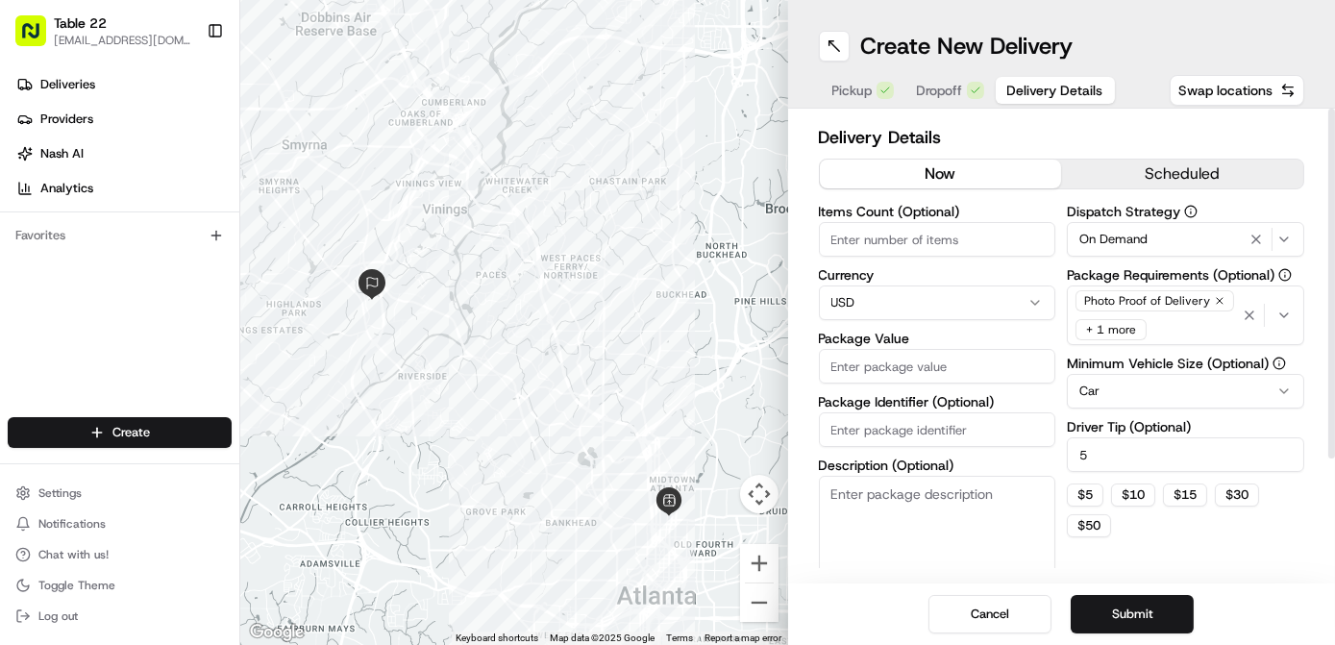
click at [884, 372] on input "Package Value" at bounding box center [937, 366] width 237 height 35
type input "40"
click at [909, 539] on textarea "Description (Optional)" at bounding box center [937, 530] width 237 height 108
type textarea "Veg entree"
click at [1136, 618] on button "Submit" at bounding box center [1132, 614] width 123 height 38
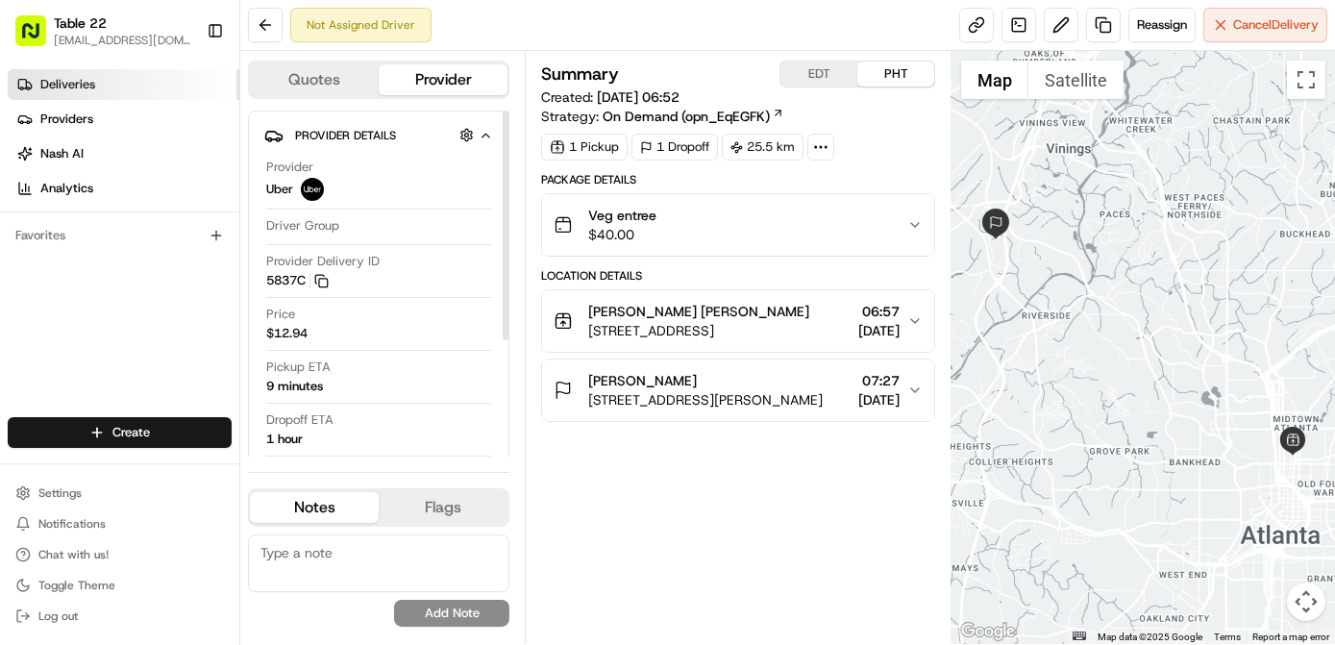
click at [115, 94] on link "Deliveries" at bounding box center [124, 84] width 232 height 31
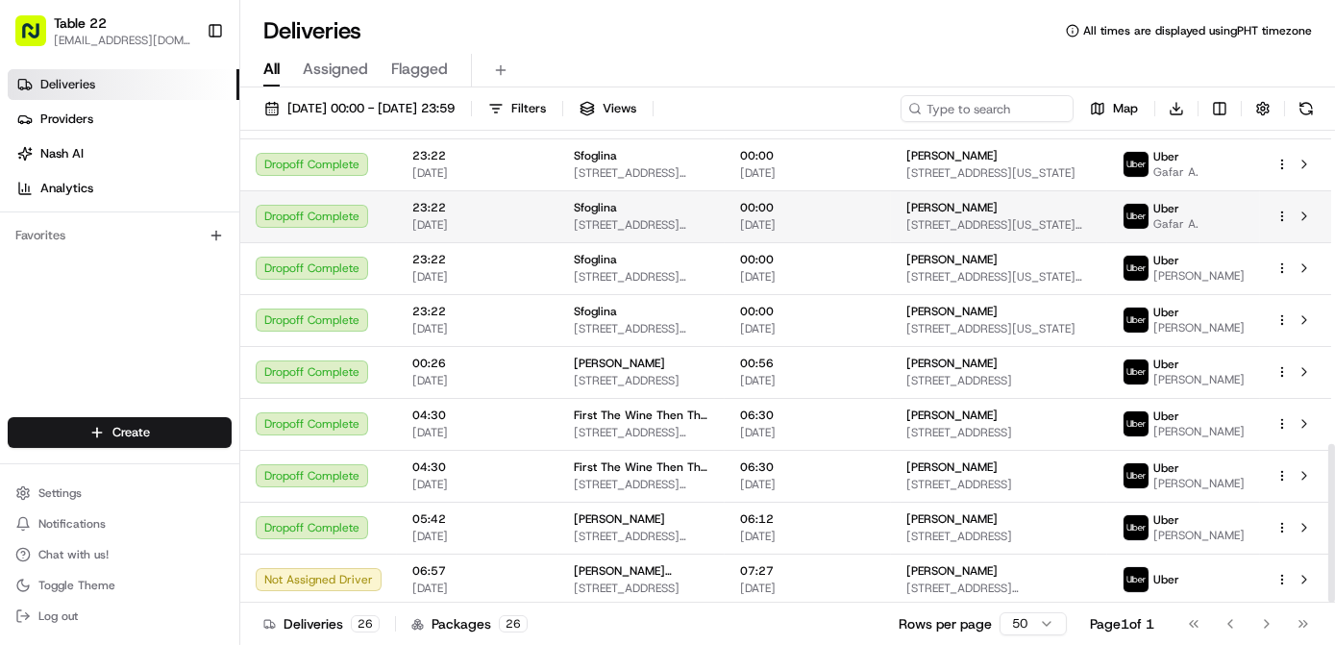
scroll to position [930, 0]
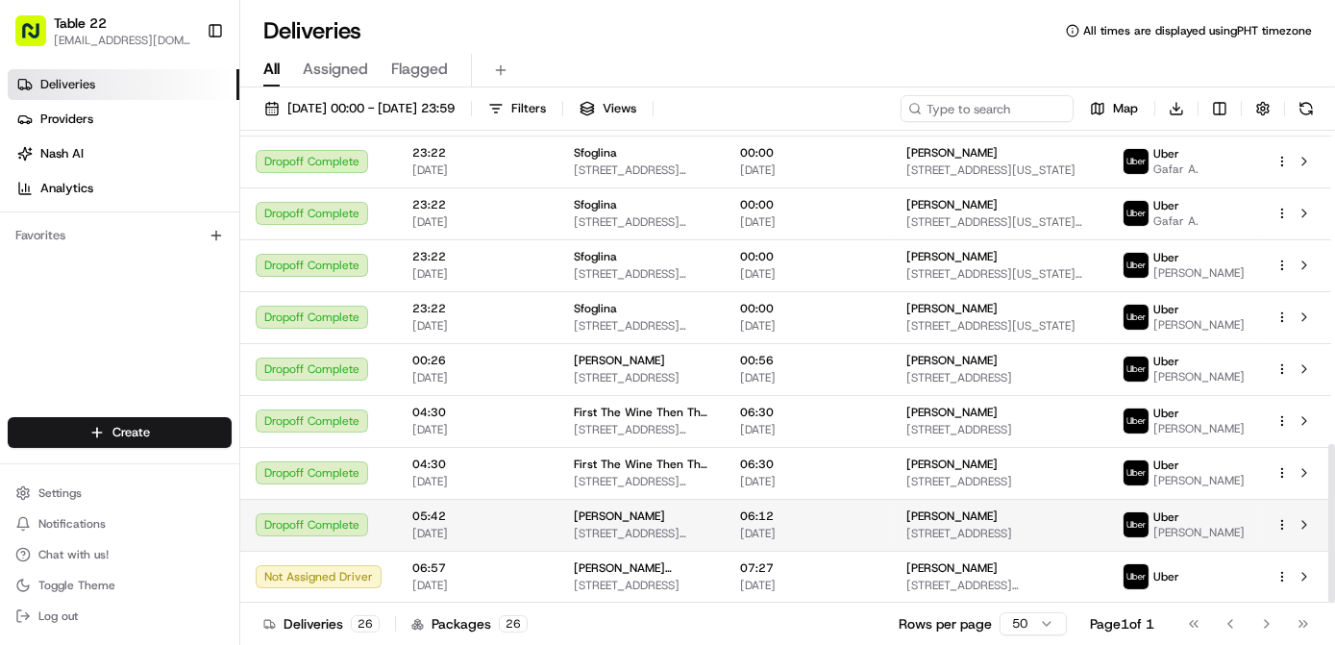
click at [835, 524] on div "06:12 [DATE]" at bounding box center [808, 524] width 136 height 33
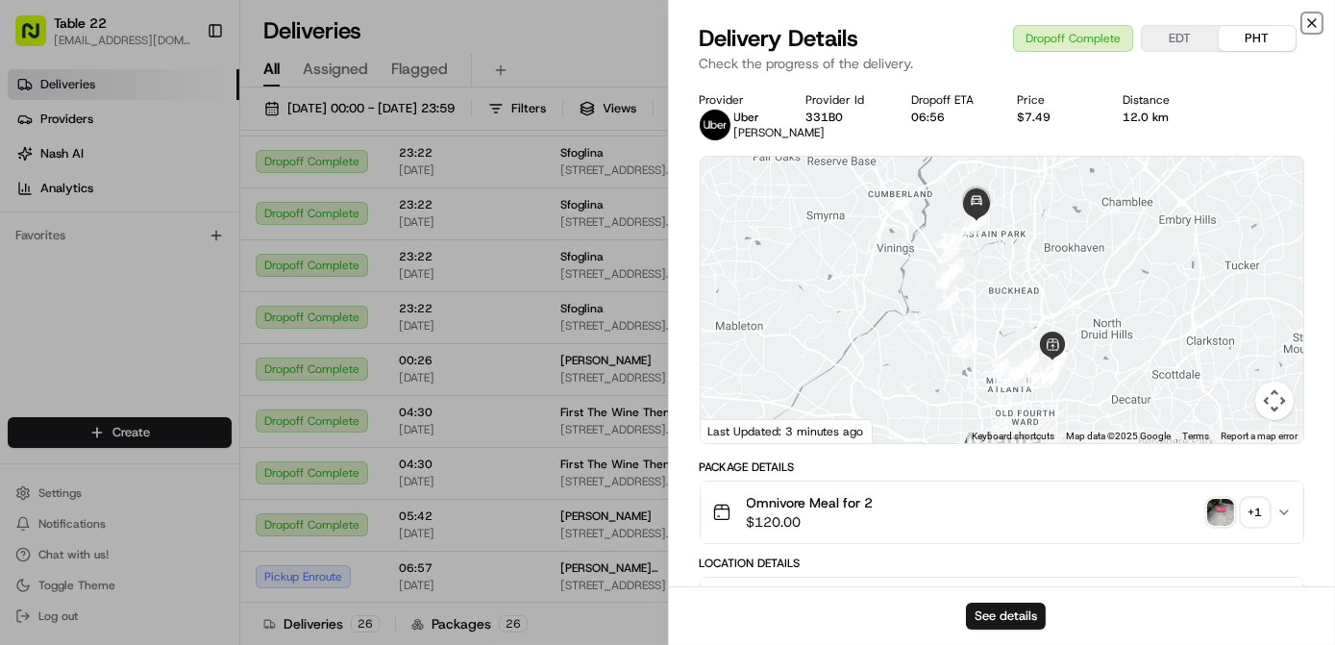
click at [1311, 19] on icon "button" at bounding box center [1311, 22] width 15 height 15
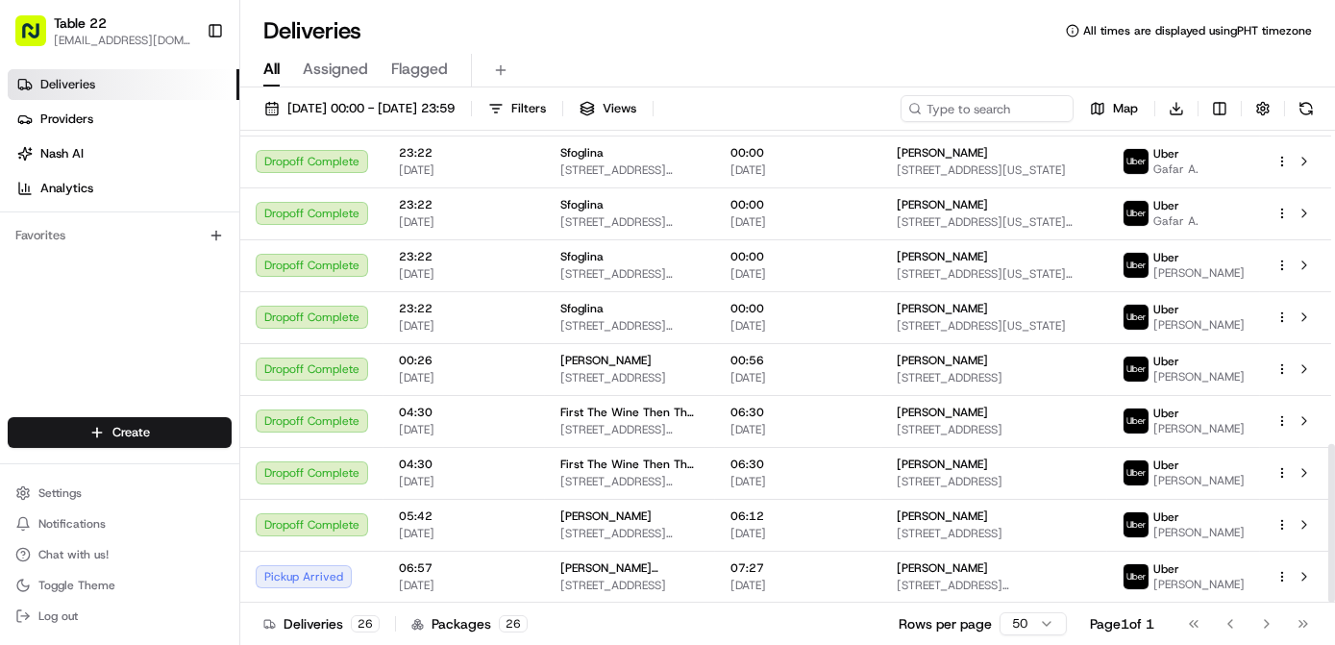
click at [71, 274] on div "Deliveries Providers [PERSON_NAME] Analytics Favorites" at bounding box center [119, 245] width 239 height 367
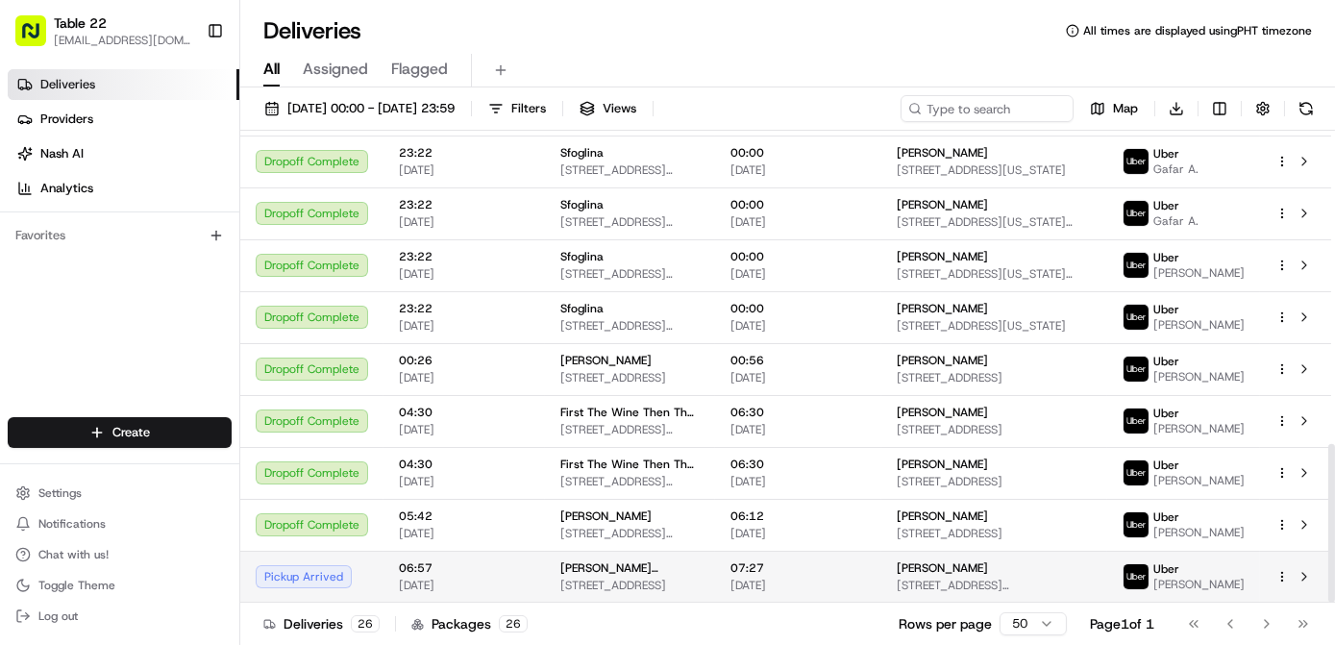
click at [975, 587] on span "[STREET_ADDRESS][PERSON_NAME]" at bounding box center [994, 585] width 195 height 15
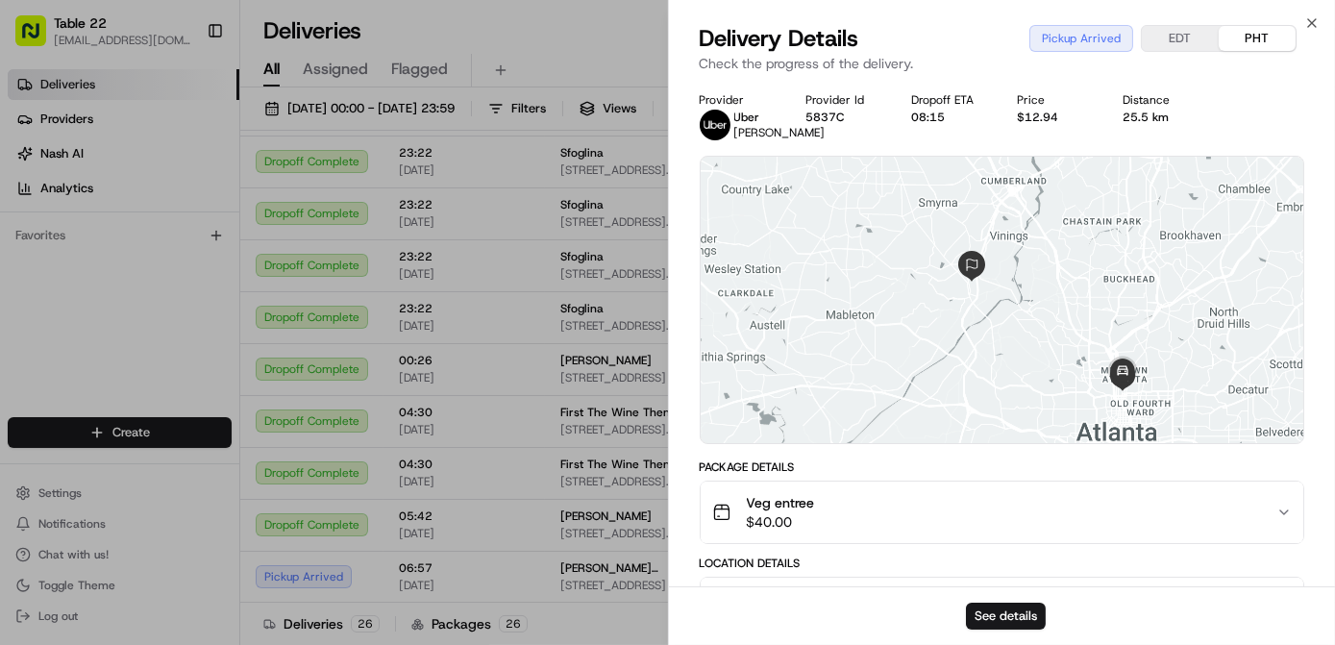
scroll to position [425, 0]
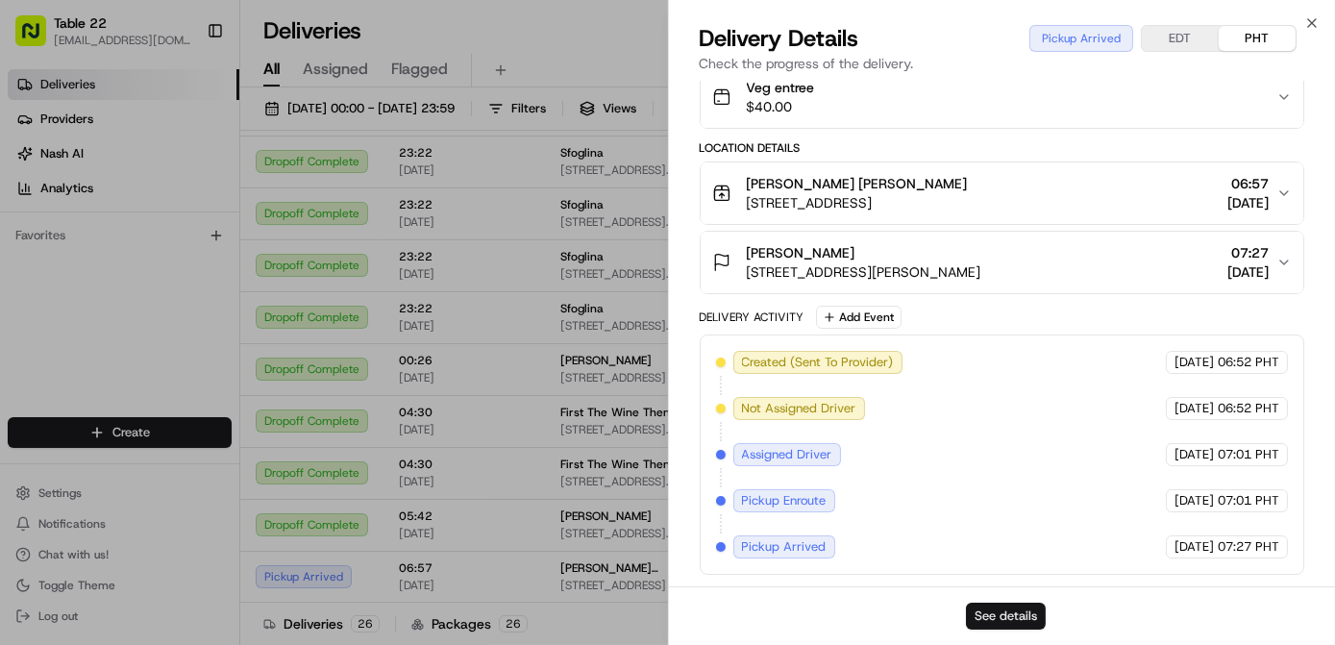
click at [1017, 607] on button "See details" at bounding box center [1006, 616] width 80 height 27
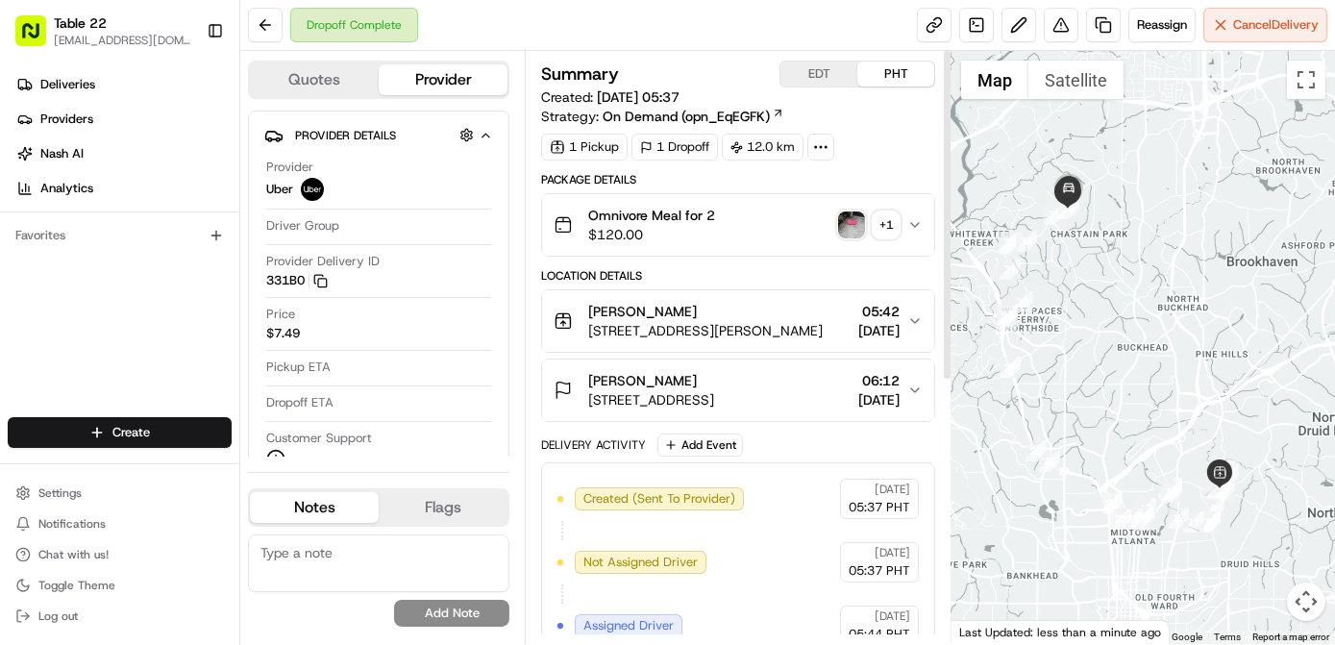
click at [880, 229] on div "+ 1" at bounding box center [886, 224] width 27 height 27
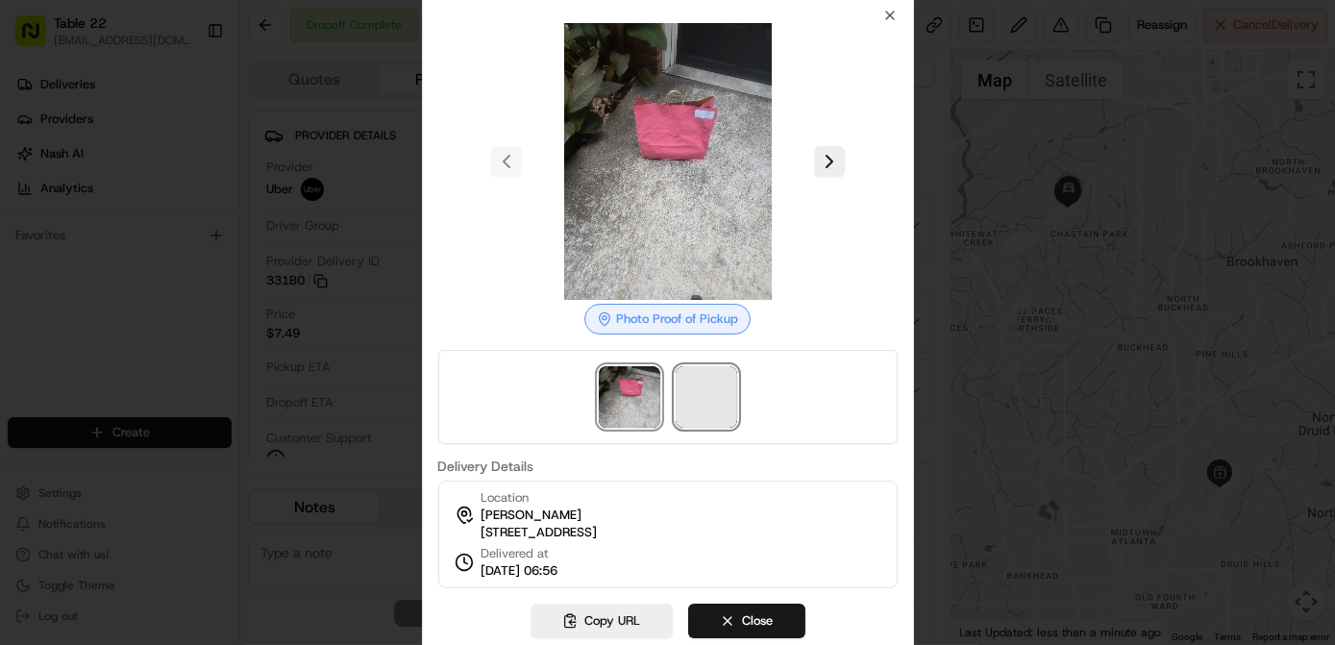
click at [718, 383] on span at bounding box center [707, 397] width 62 height 62
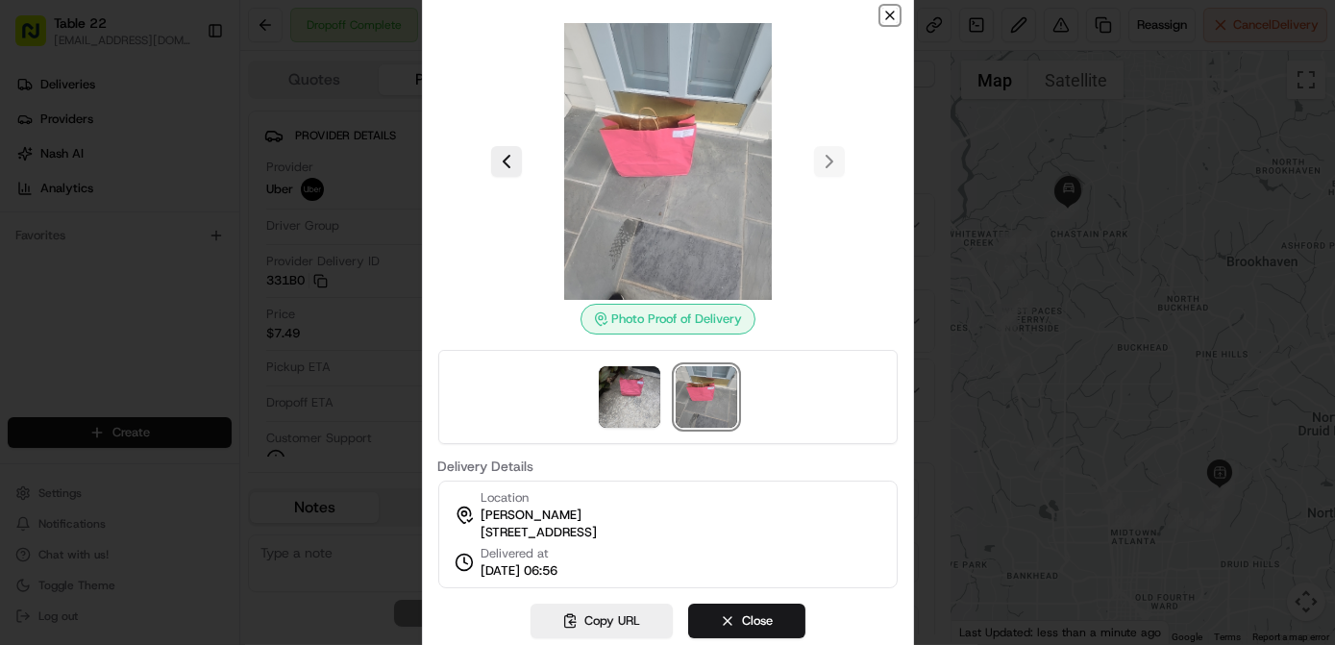
click at [893, 9] on icon "button" at bounding box center [889, 15] width 15 height 15
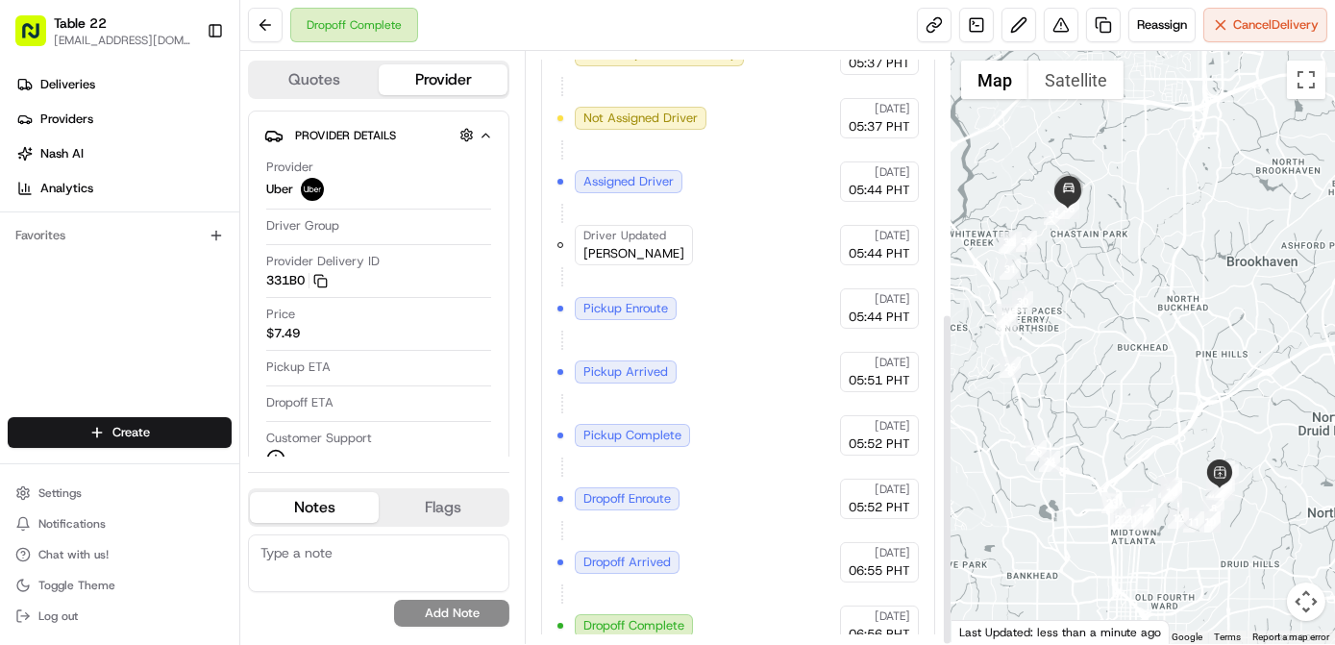
scroll to position [463, 0]
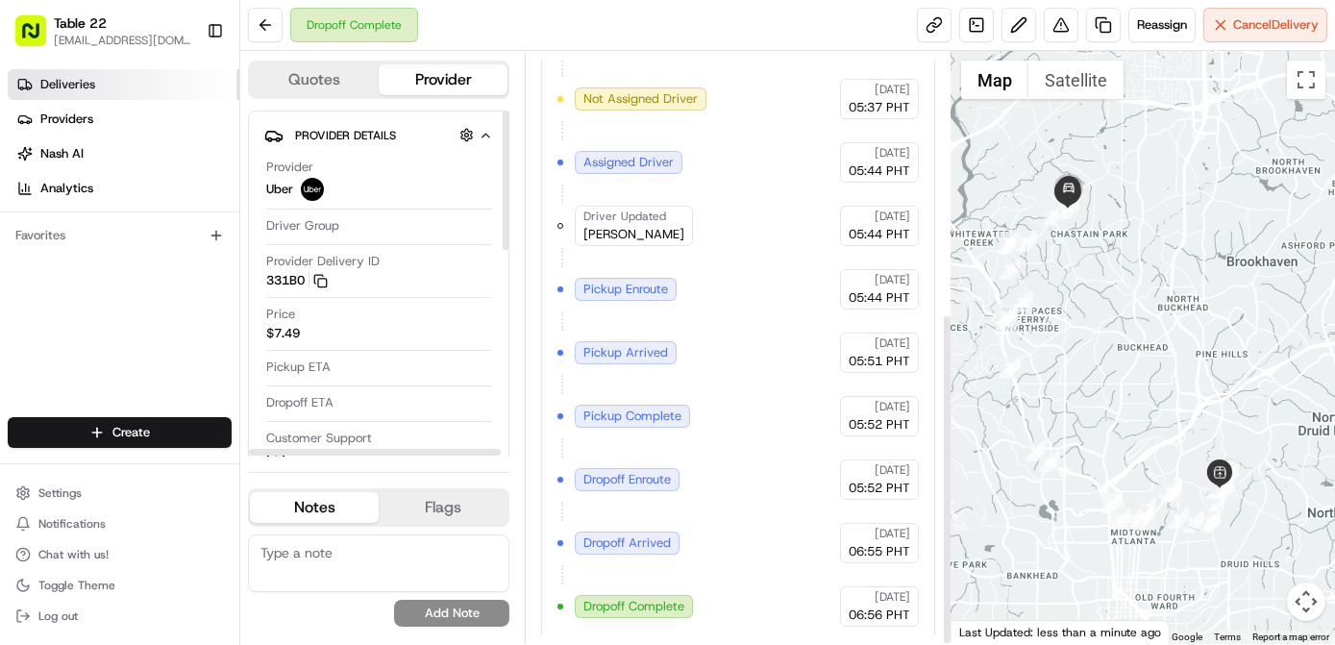
click at [139, 73] on link "Deliveries" at bounding box center [124, 84] width 232 height 31
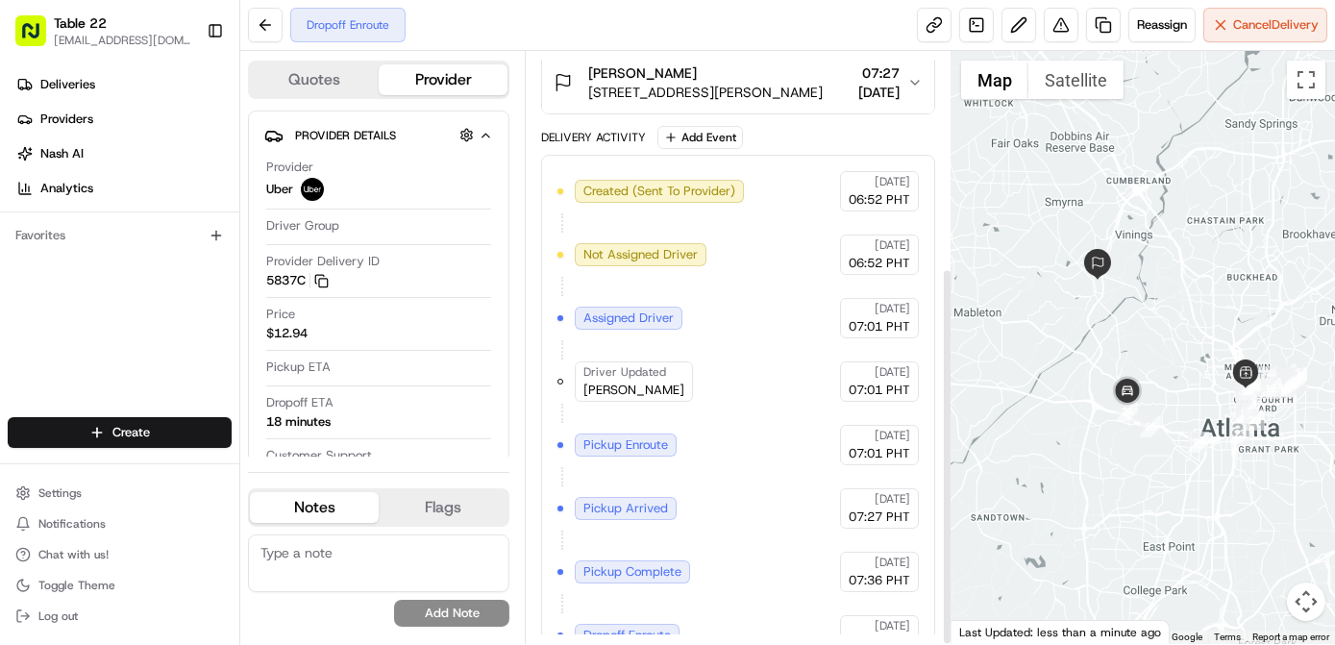
scroll to position [337, 0]
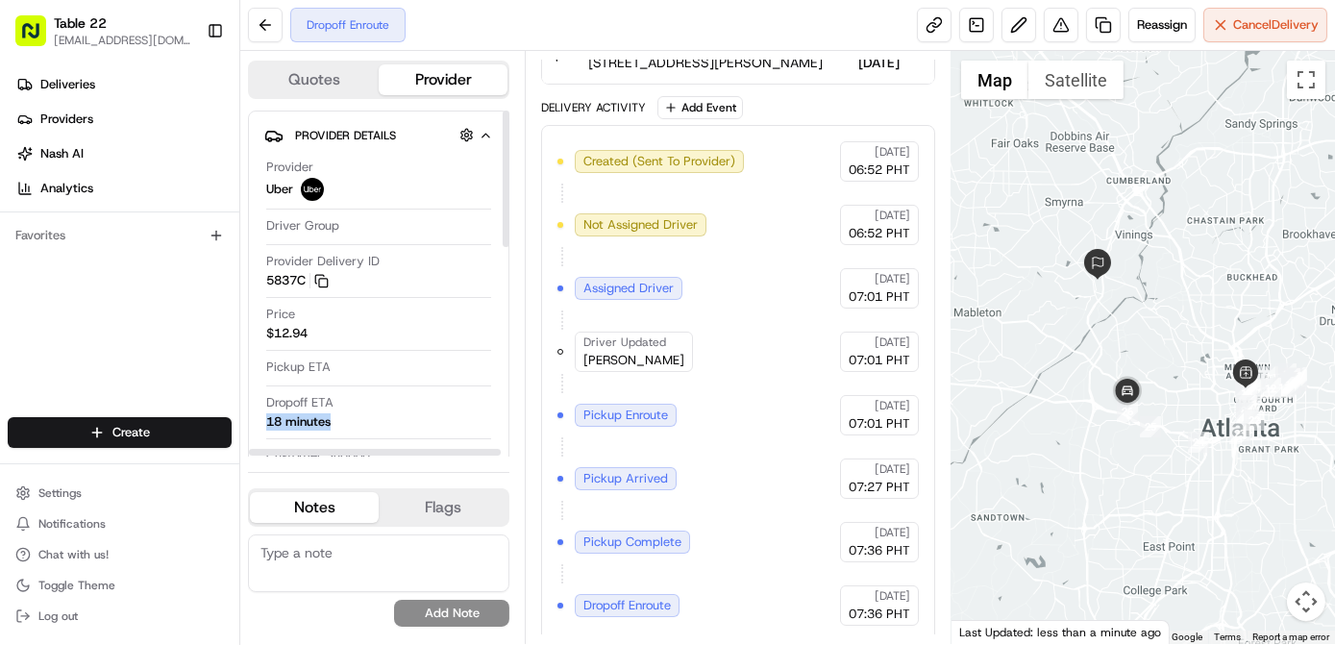
drag, startPoint x: 359, startPoint y: 413, endPoint x: 348, endPoint y: 424, distance: 15.6
click at [348, 424] on div "Dropoff ETA 18 minutes" at bounding box center [378, 412] width 225 height 37
copy div "18 minutes"
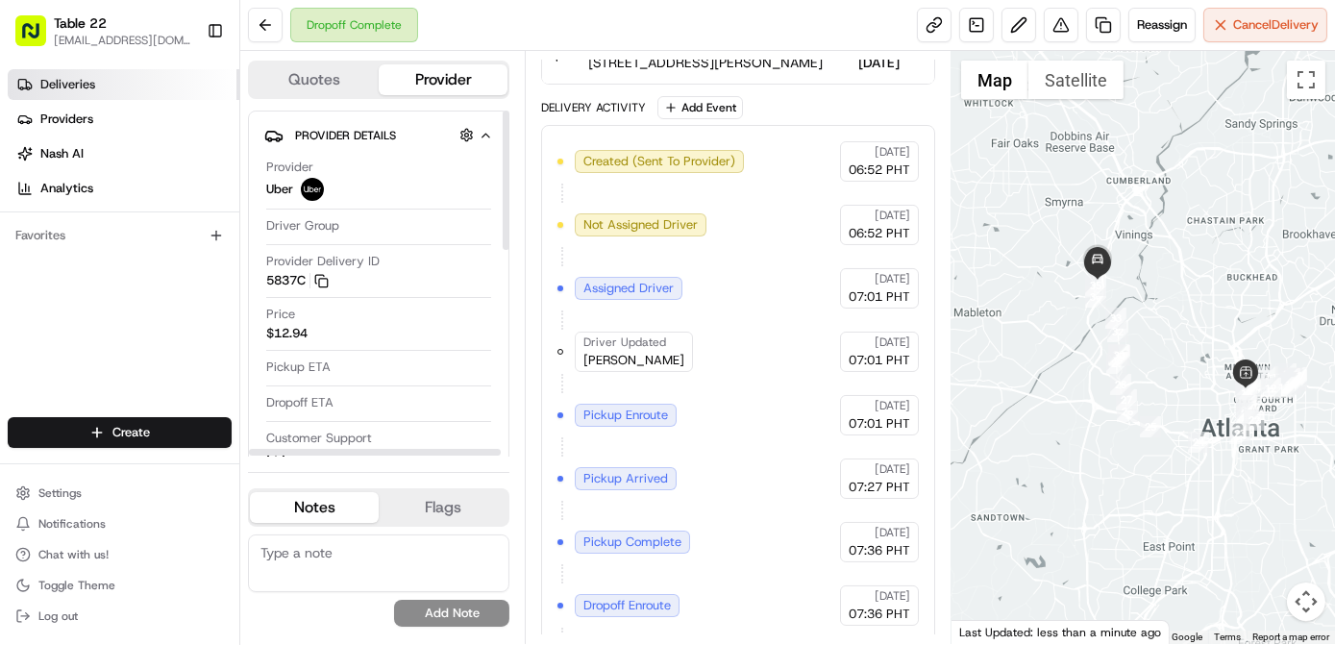
click at [168, 86] on link "Deliveries" at bounding box center [124, 84] width 232 height 31
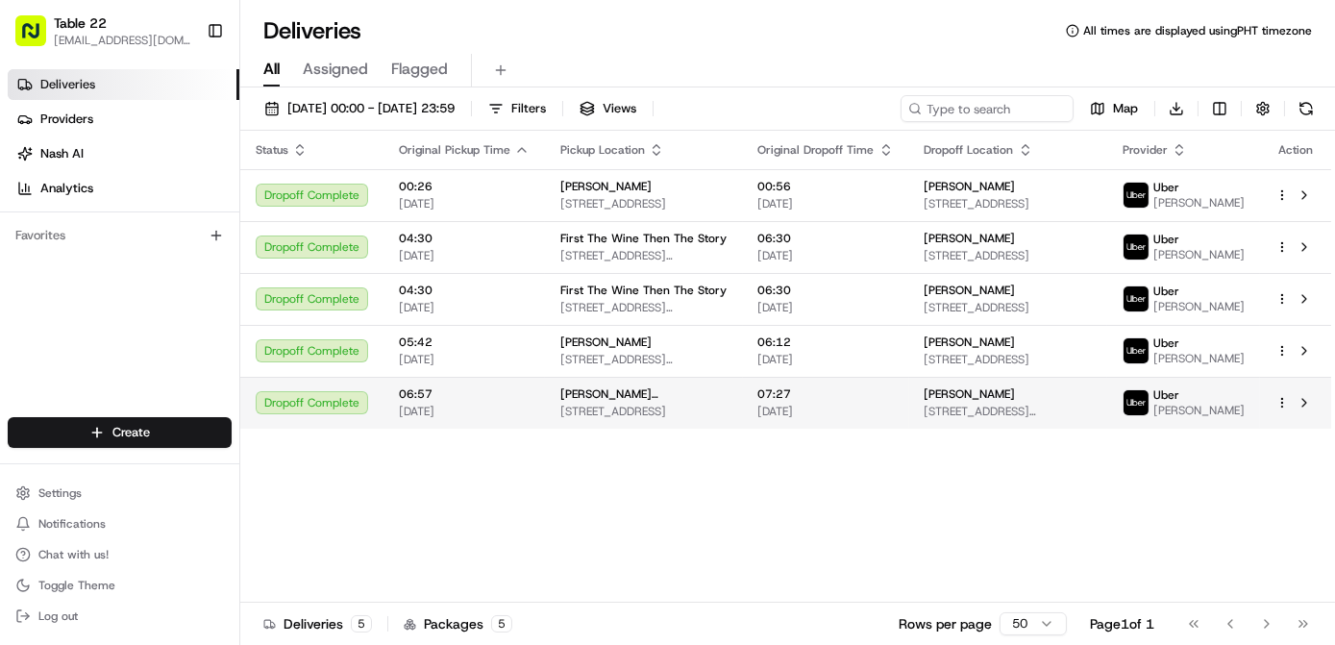
click at [813, 402] on span "07:27" at bounding box center [826, 393] width 136 height 15
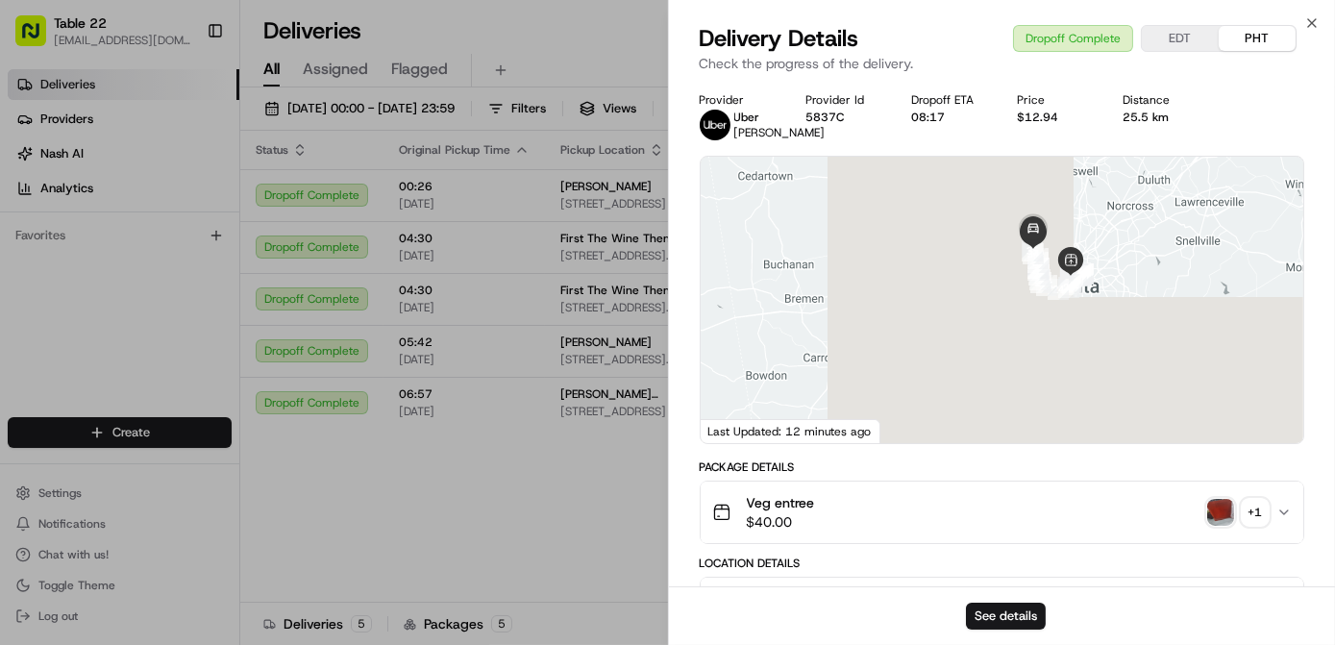
click at [1262, 526] on div "+ 1" at bounding box center [1255, 512] width 27 height 27
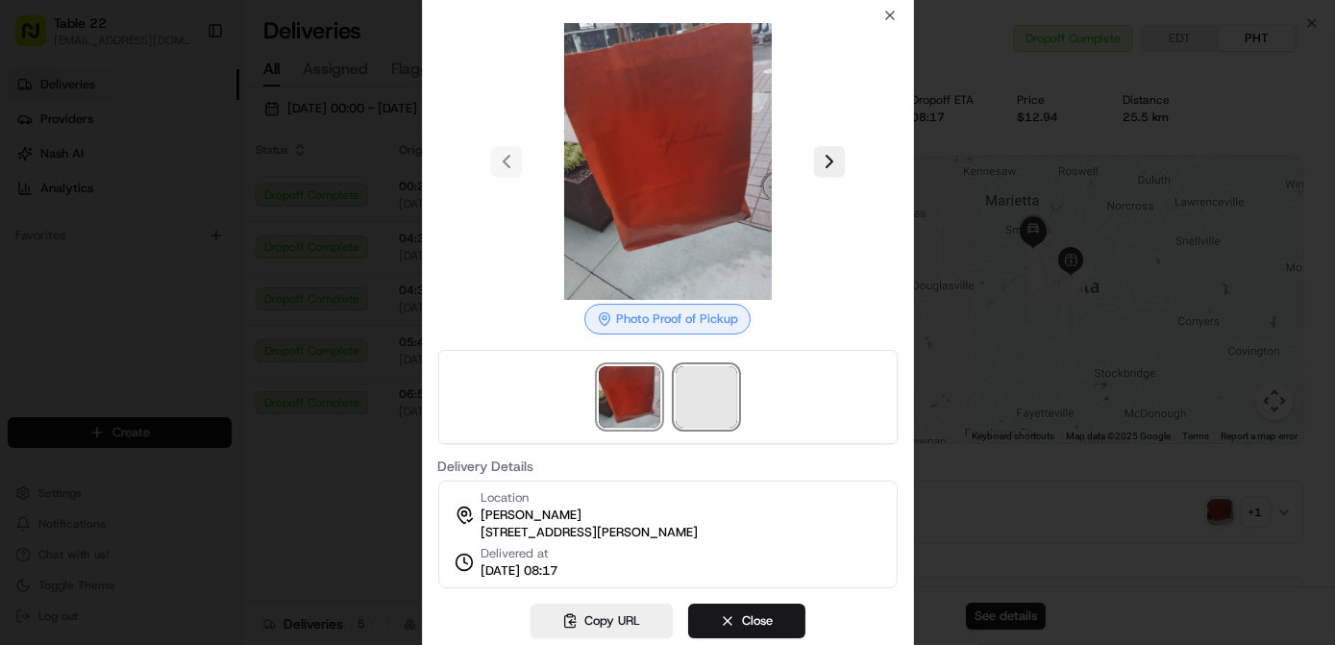
click at [706, 392] on span at bounding box center [707, 397] width 62 height 62
